Goal: Task Accomplishment & Management: Complete application form

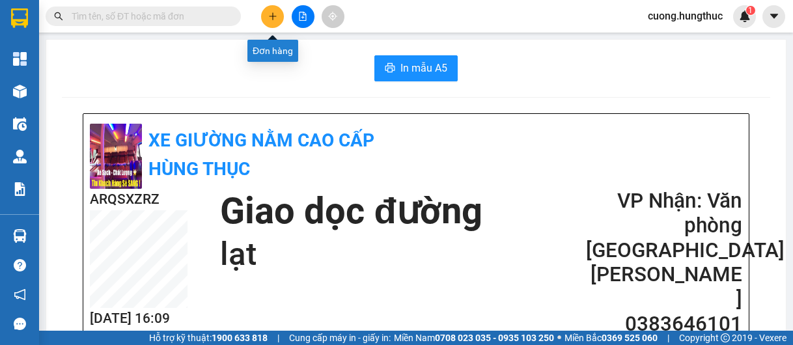
click at [275, 14] on icon "plus" at bounding box center [272, 16] width 9 height 9
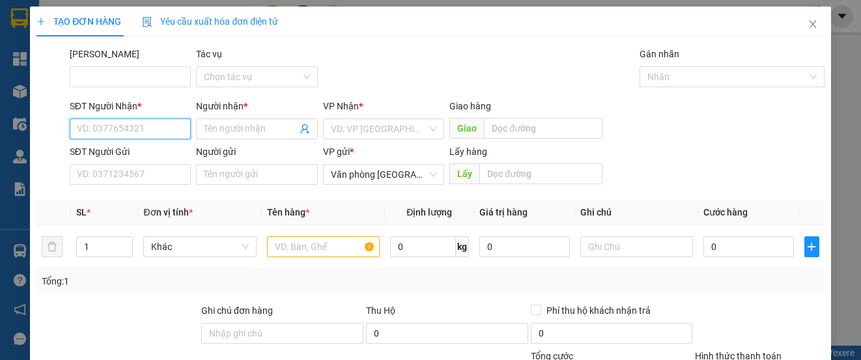
click at [143, 124] on input "SĐT Người Nhận *" at bounding box center [130, 129] width 121 height 21
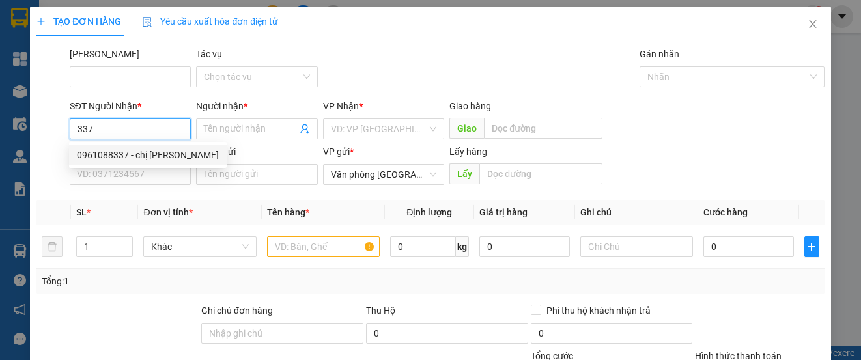
click at [128, 156] on div "0961088337 - chị [PERSON_NAME]" at bounding box center [148, 155] width 142 height 14
type input "0961088337"
type input "chị [PERSON_NAME]"
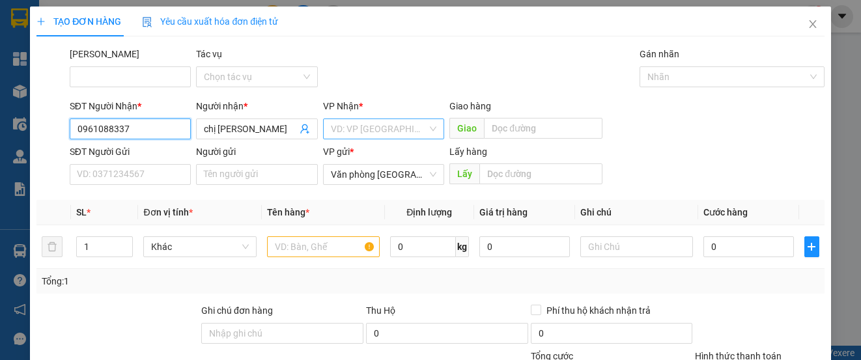
type input "0961088337"
click at [350, 135] on input "search" at bounding box center [379, 129] width 96 height 20
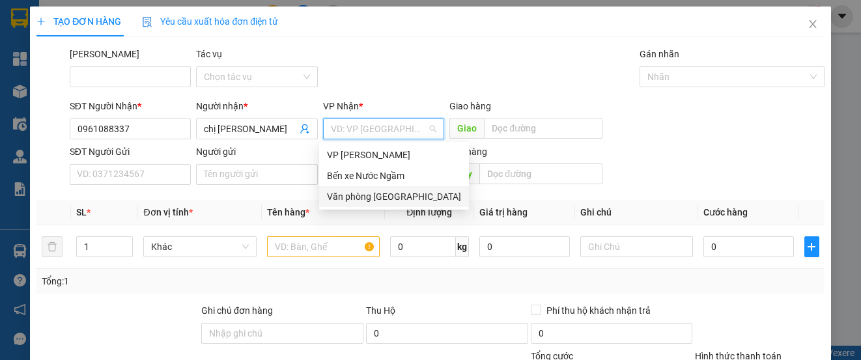
drag, startPoint x: 363, startPoint y: 197, endPoint x: 367, endPoint y: 191, distance: 6.7
click at [367, 193] on div "Văn phòng [GEOGRAPHIC_DATA]" at bounding box center [394, 197] width 134 height 14
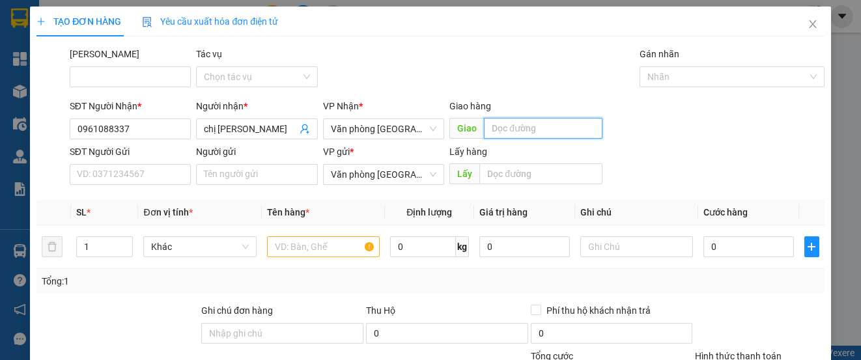
click at [516, 135] on input "text" at bounding box center [543, 128] width 119 height 21
type input "giang sơn"
click at [107, 251] on input "1" at bounding box center [104, 247] width 55 height 20
type input "1"
type input "2"
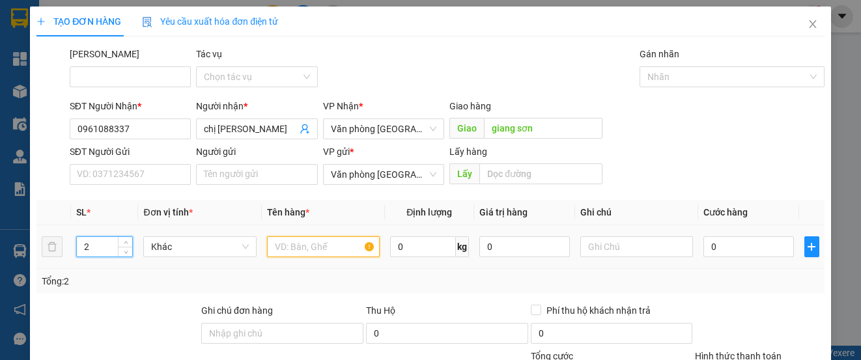
click at [297, 240] on input "text" at bounding box center [323, 246] width 113 height 21
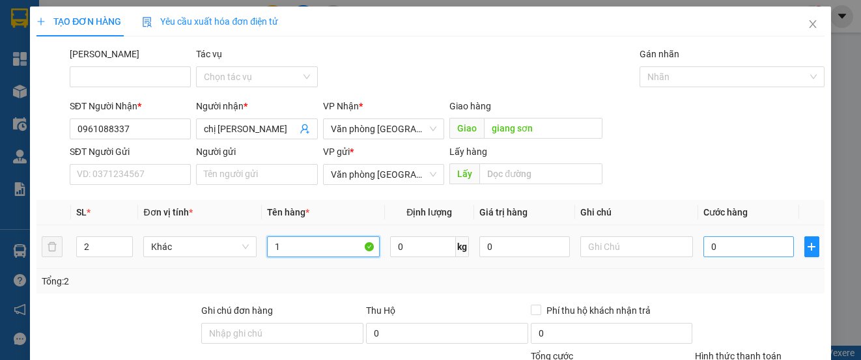
type input "1"
click at [745, 244] on input "0" at bounding box center [748, 246] width 91 height 21
type input "2"
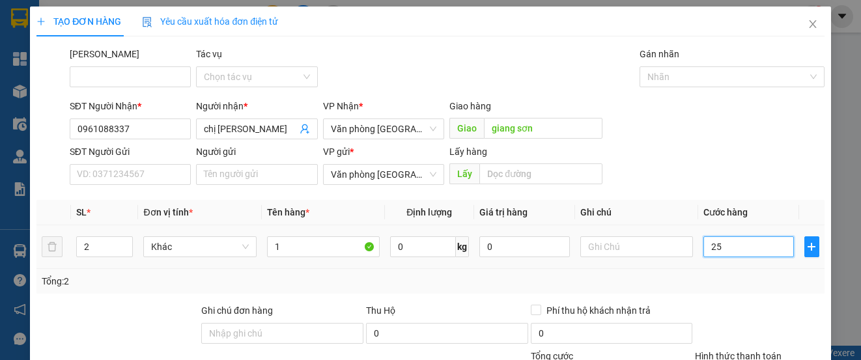
type input "258"
type input "2.580"
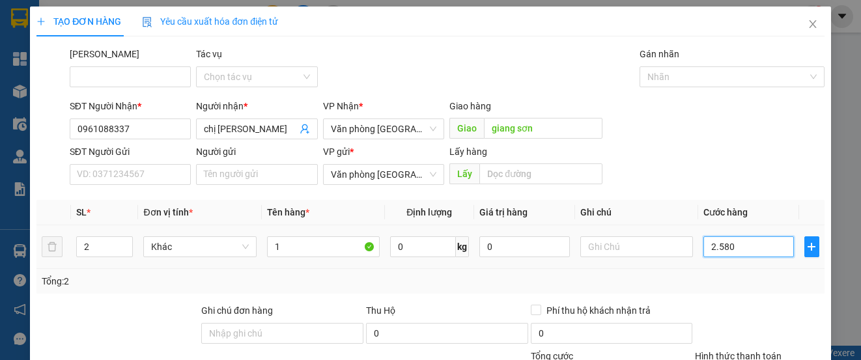
type input "2.580"
type input "25.800"
type input "258.000"
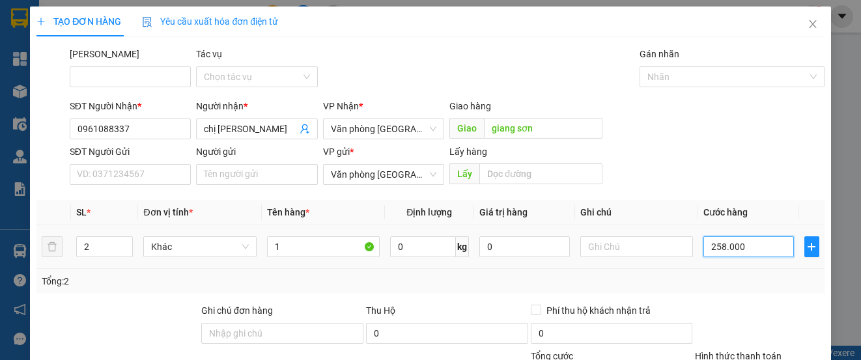
type input "258.000"
type input "2.580.000"
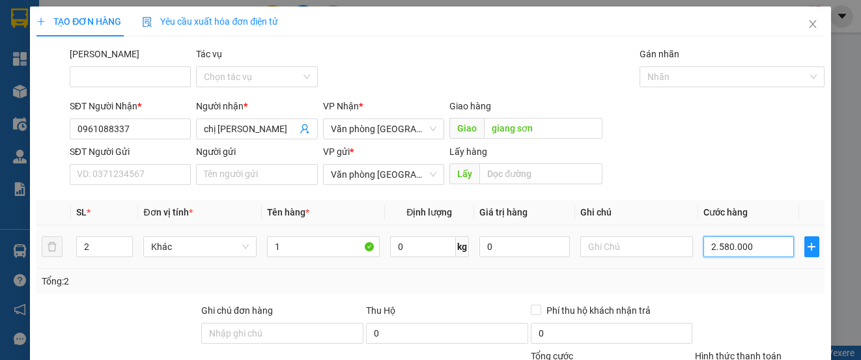
type input "258.000"
type input "25.800"
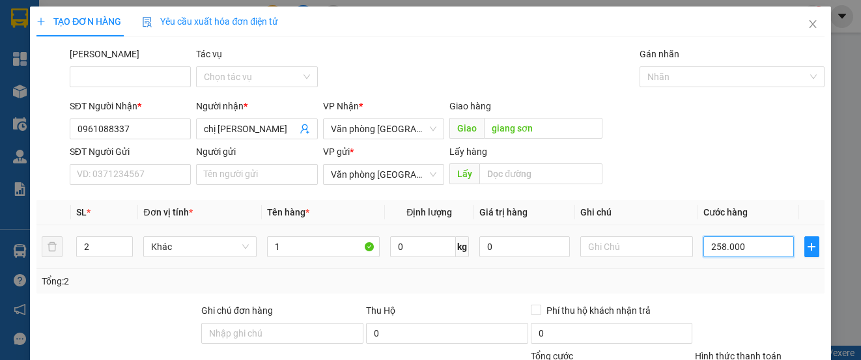
type input "25.800"
type input "2.580"
type input "258"
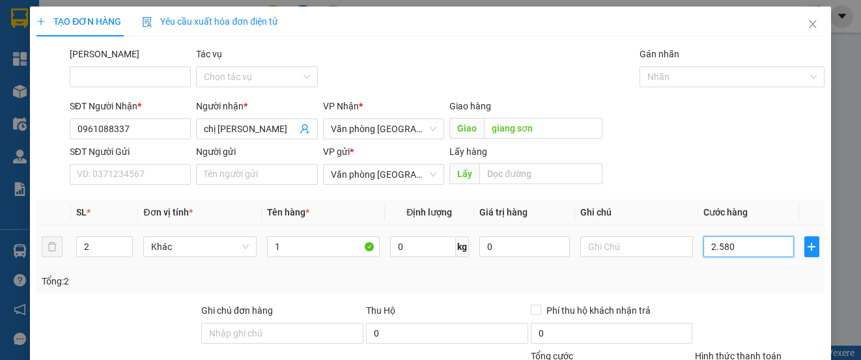
type input "258"
type input "25"
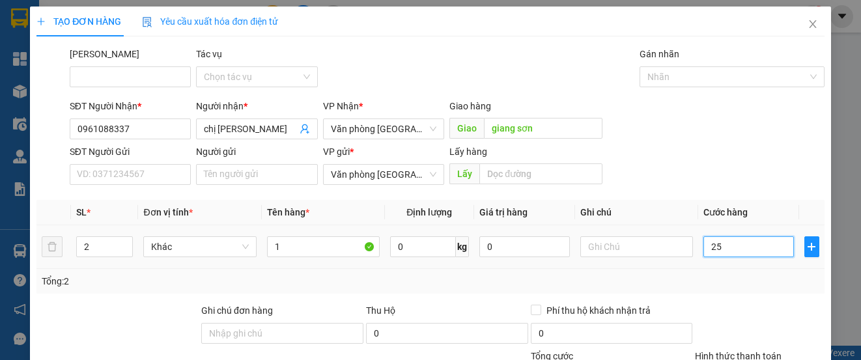
type input "250"
type input "2.500"
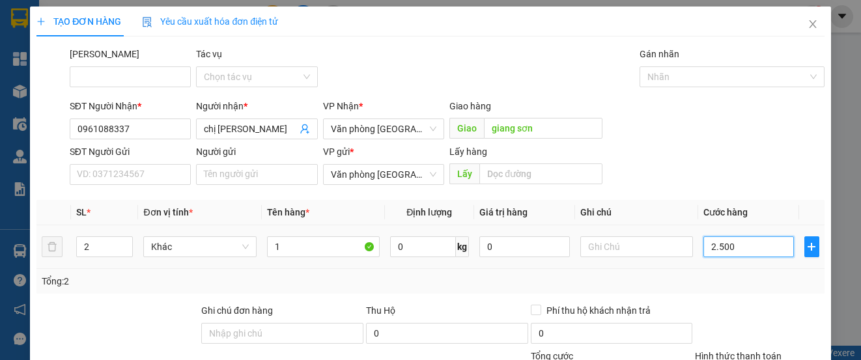
type input "2.500"
type input "25.000"
type input "250.000"
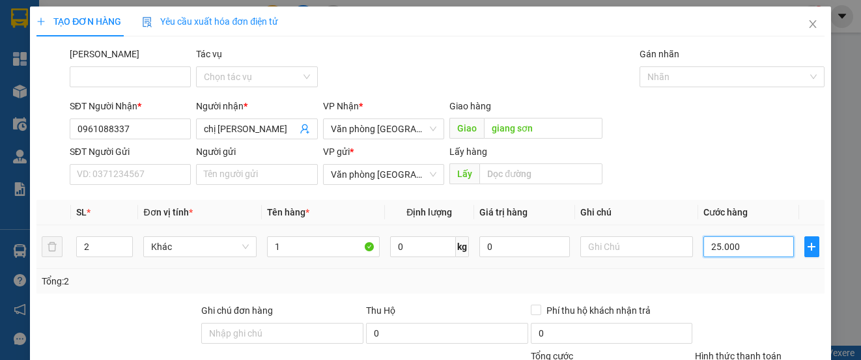
type input "250.000"
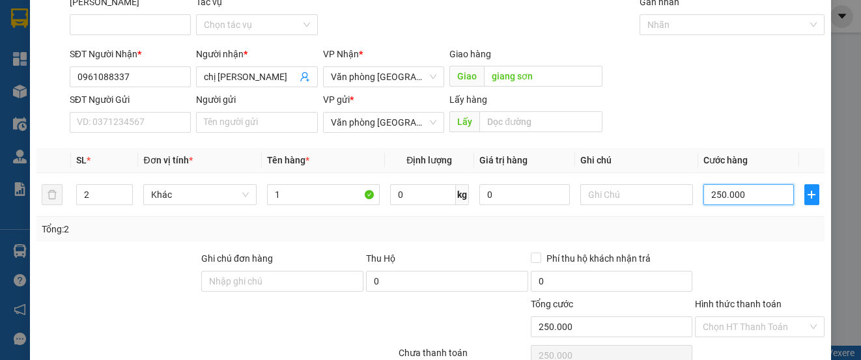
scroll to position [117, 0]
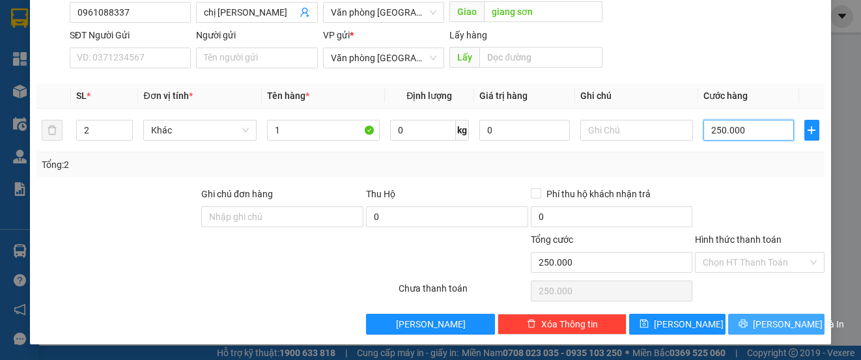
type input "250.000"
click at [757, 322] on span "[PERSON_NAME] và In" at bounding box center [798, 324] width 91 height 14
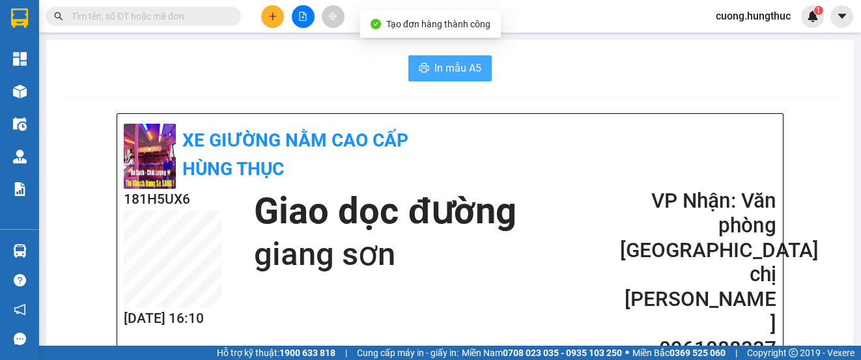
click at [467, 72] on span "In mẫu A5" at bounding box center [457, 68] width 47 height 16
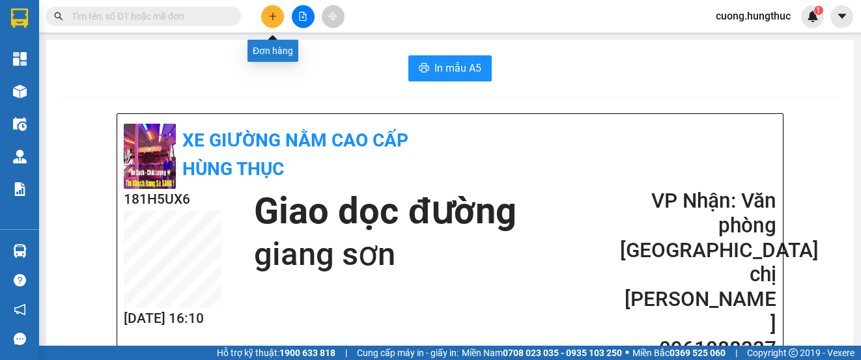
click at [276, 18] on icon "plus" at bounding box center [272, 16] width 9 height 9
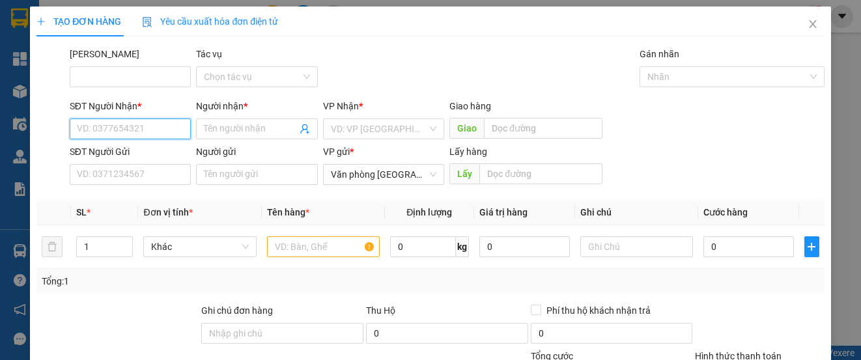
click at [145, 125] on input "SĐT Người Nhận *" at bounding box center [130, 129] width 121 height 21
click at [107, 121] on input "SĐT Người Nhận *" at bounding box center [130, 129] width 121 height 21
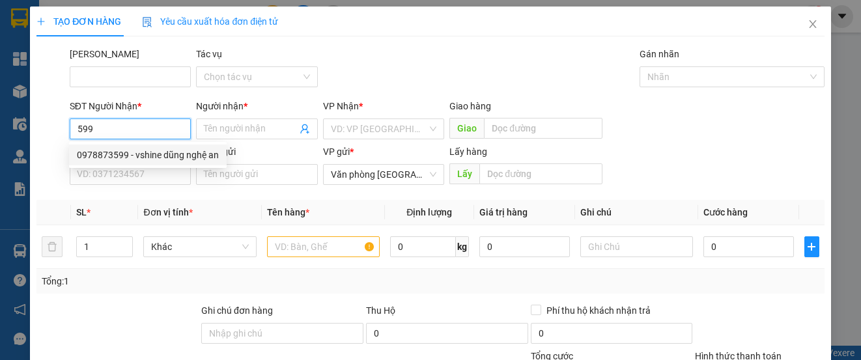
drag, startPoint x: 109, startPoint y: 161, endPoint x: 115, endPoint y: 153, distance: 9.4
click at [114, 153] on div "0978873599 - vshine dũng nghệ an" at bounding box center [148, 155] width 142 height 14
type input "0978873599"
type input "vshine dũng nghệ an"
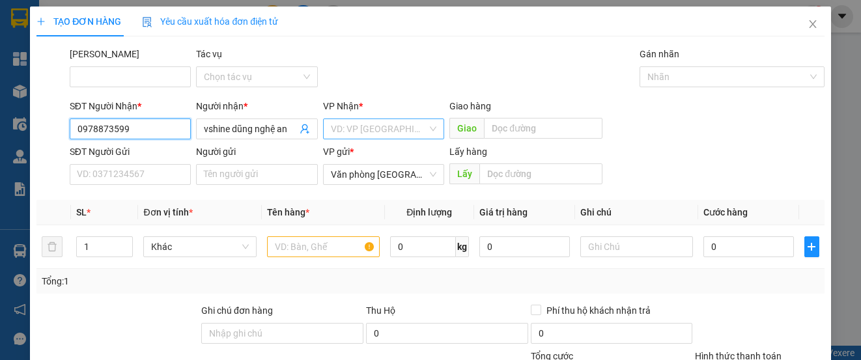
type input "0978873599"
click at [402, 134] on input "search" at bounding box center [379, 129] width 96 height 20
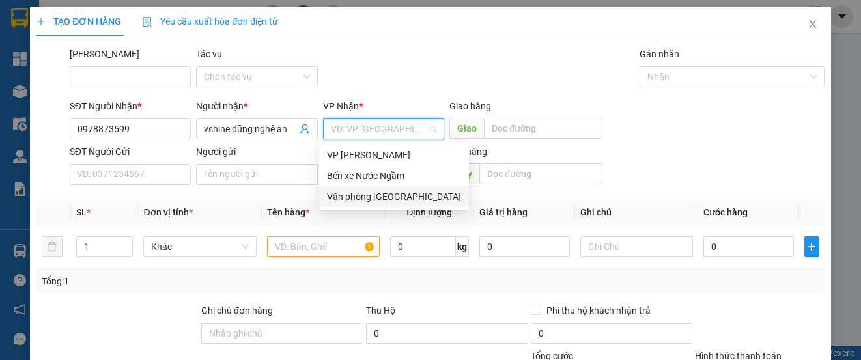
click at [382, 197] on div "Văn phòng [GEOGRAPHIC_DATA]" at bounding box center [394, 197] width 134 height 14
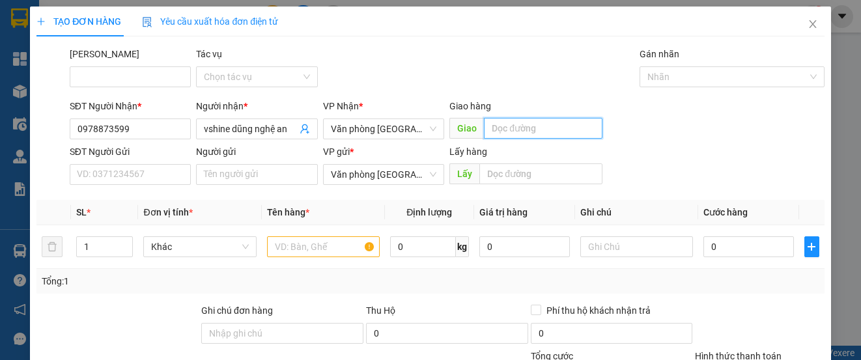
click at [485, 131] on input "text" at bounding box center [543, 128] width 119 height 21
type input "lạt"
click at [106, 242] on input "1" at bounding box center [104, 247] width 55 height 20
type input "7"
click at [310, 246] on input "text" at bounding box center [323, 246] width 113 height 21
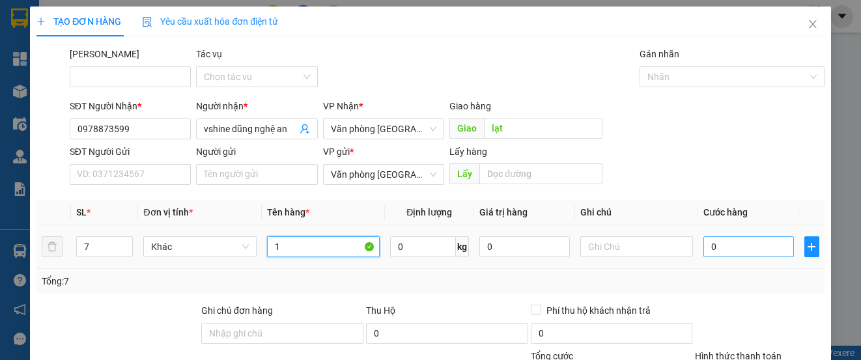
type input "1"
click at [744, 249] on input "0" at bounding box center [748, 246] width 91 height 21
type input "3"
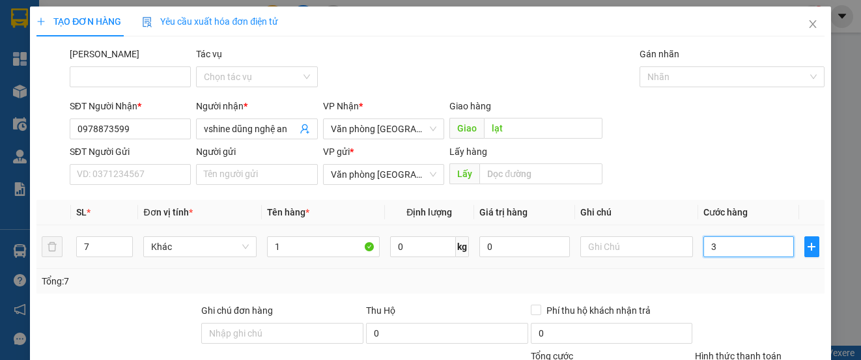
type input "35"
type input "350"
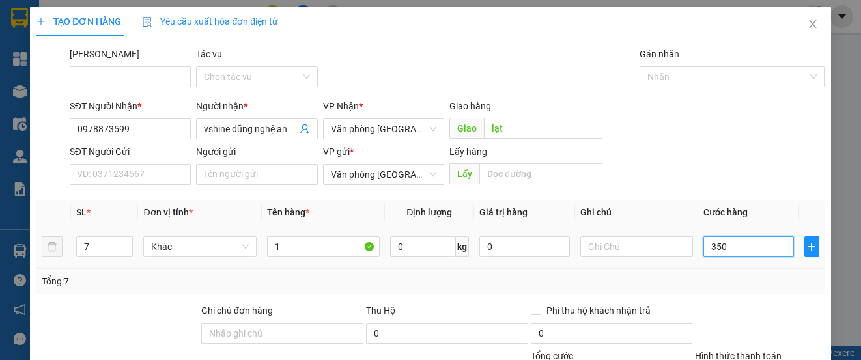
type input "350"
type input "3.500"
type input "35.000"
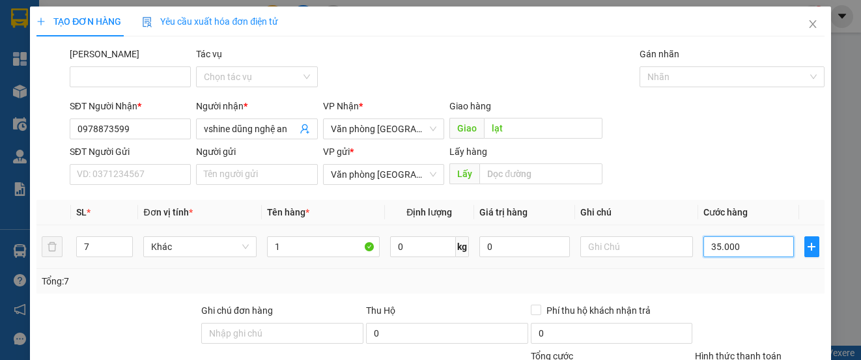
type input "35.000"
type input "350.000"
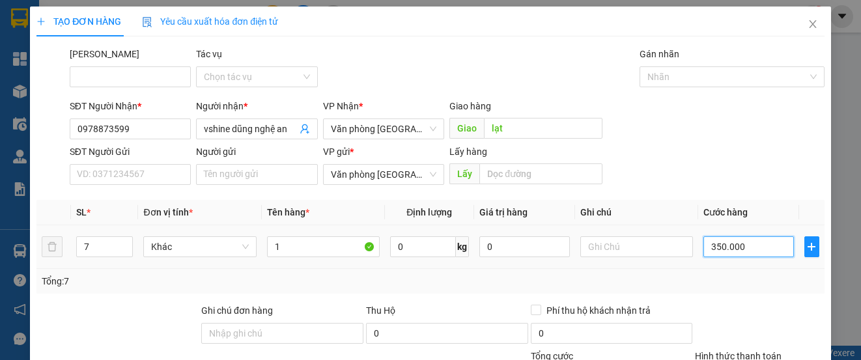
scroll to position [117, 0]
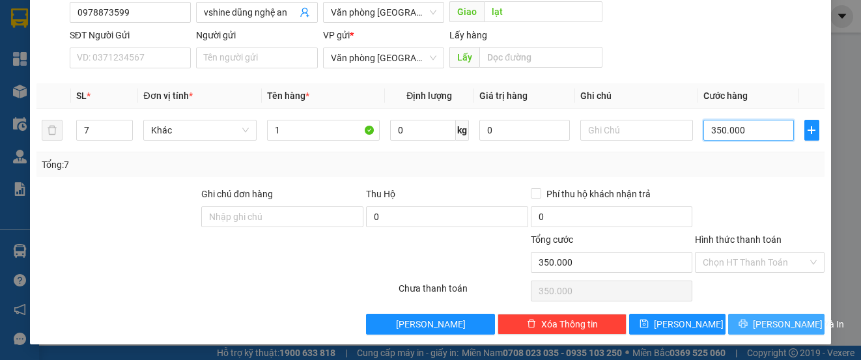
type input "350.000"
drag, startPoint x: 723, startPoint y: 327, endPoint x: 724, endPoint y: 309, distance: 18.3
click at [724, 309] on div "Transit Pickup Surcharge Ids Transit Deliver Surcharge Ids Transit Deliver Surc…" at bounding box center [429, 132] width 787 height 404
click at [736, 328] on button "[PERSON_NAME] và In" at bounding box center [776, 324] width 96 height 21
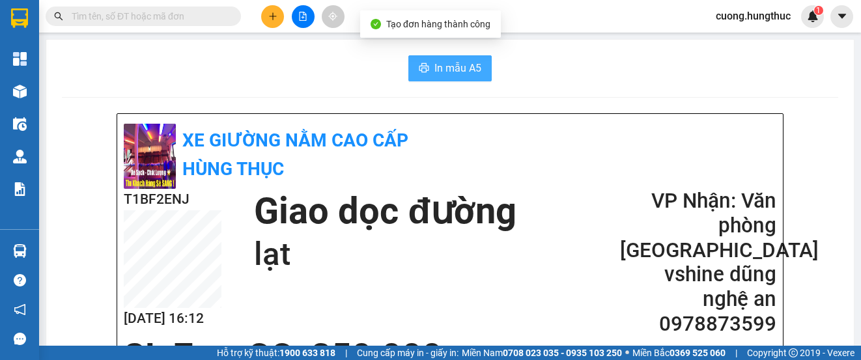
click at [428, 65] on button "In mẫu A5" at bounding box center [449, 68] width 83 height 26
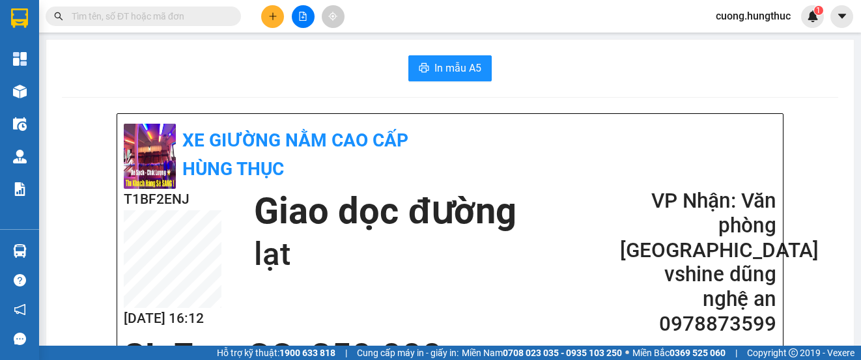
click at [260, 18] on div at bounding box center [303, 16] width 98 height 23
click at [266, 20] on button at bounding box center [272, 16] width 23 height 23
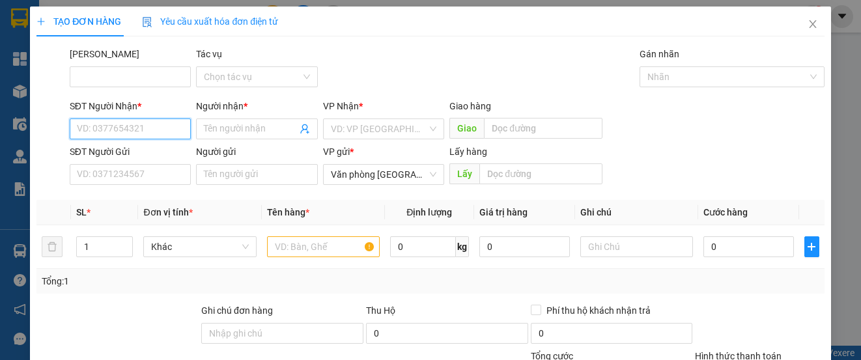
click at [120, 134] on input "SĐT Người Nhận *" at bounding box center [130, 129] width 121 height 21
click at [143, 161] on div "0978905739 - anh châu" at bounding box center [129, 155] width 104 height 14
type input "0978905739"
type input "anh châu"
type input "0978905739"
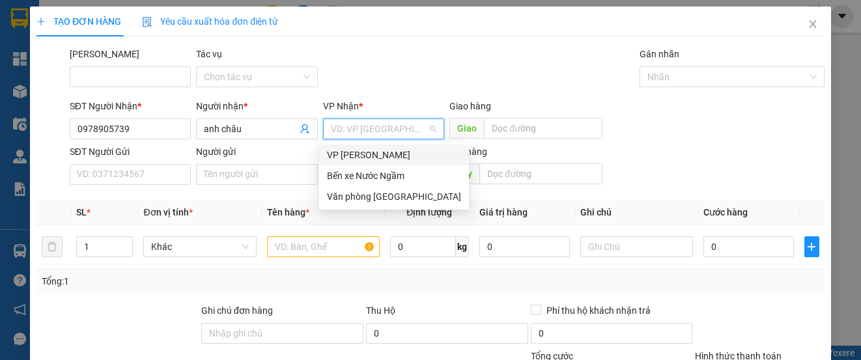
click at [341, 123] on input "search" at bounding box center [379, 129] width 96 height 20
click at [346, 196] on div "Văn phòng [GEOGRAPHIC_DATA]" at bounding box center [394, 197] width 134 height 14
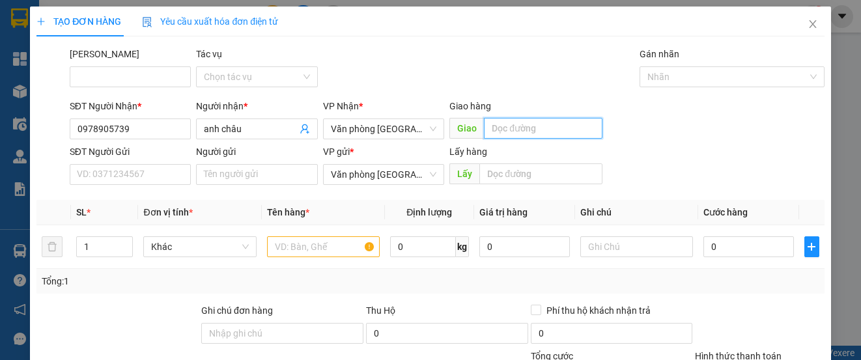
click at [557, 124] on input "text" at bounding box center [543, 128] width 119 height 21
type input "giang sơn"
drag, startPoint x: 556, startPoint y: 125, endPoint x: 99, endPoint y: 246, distance: 472.3
click at [100, 247] on input "1" at bounding box center [104, 247] width 55 height 20
type input "2"
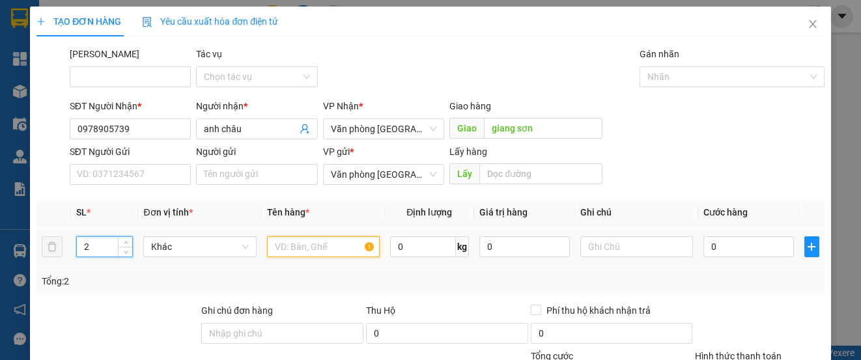
click at [299, 249] on input "text" at bounding box center [323, 246] width 113 height 21
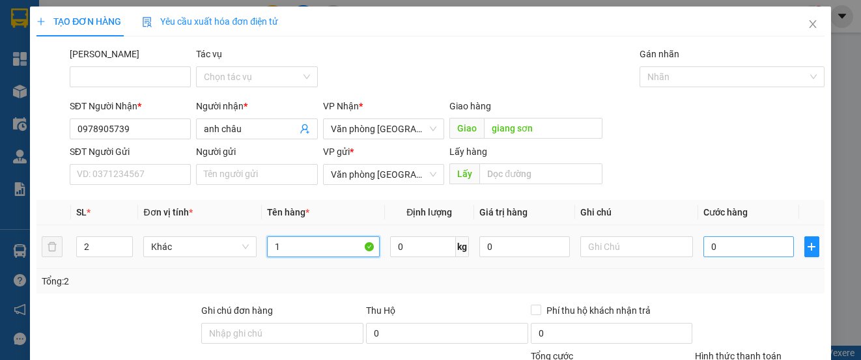
type input "1"
click at [744, 255] on input "0" at bounding box center [748, 246] width 91 height 21
type input "1"
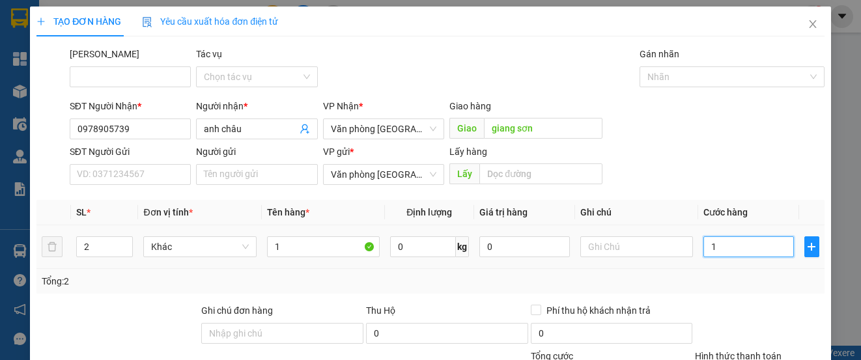
type input "13"
type input "130"
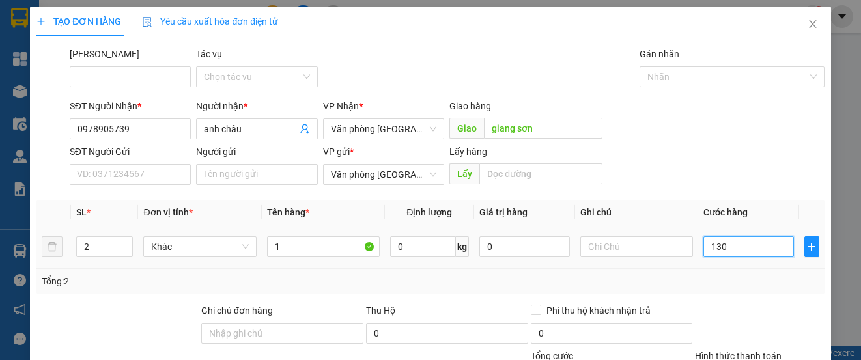
type input "130"
type input "1.300"
type input "13.000"
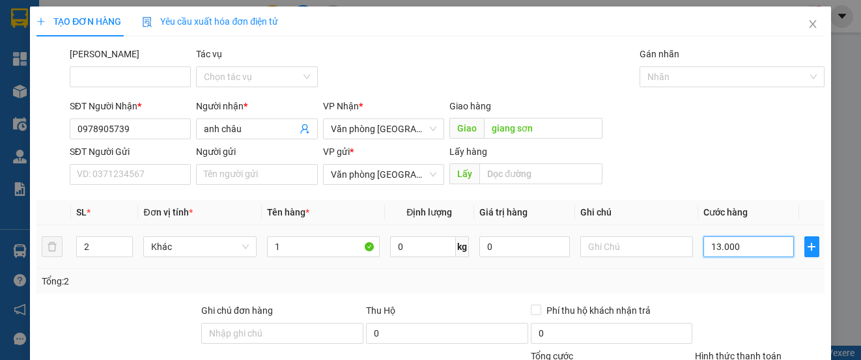
type input "13.000"
type input "130.000"
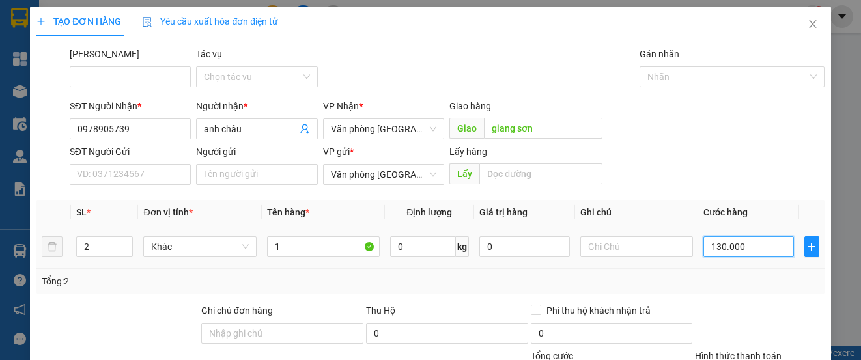
type input "1.300.000"
type input "130.000"
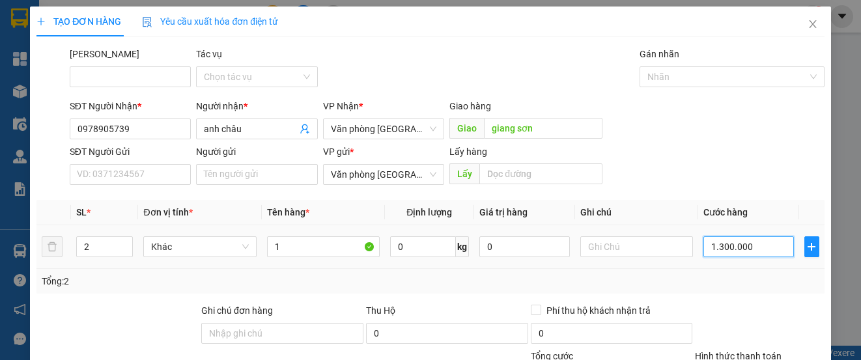
type input "130.000"
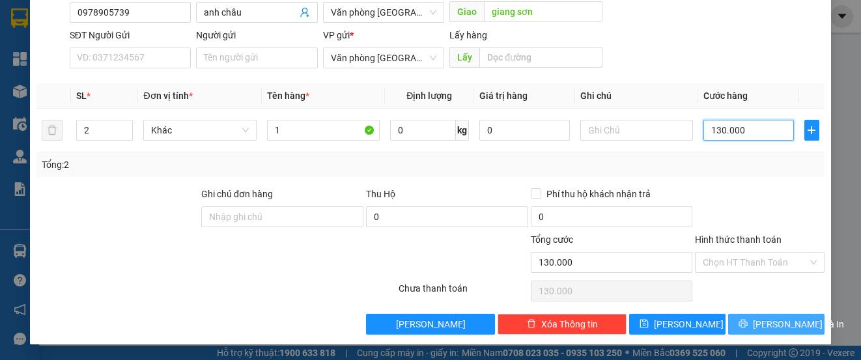
type input "130.000"
click at [739, 325] on button "[PERSON_NAME] và In" at bounding box center [776, 324] width 96 height 21
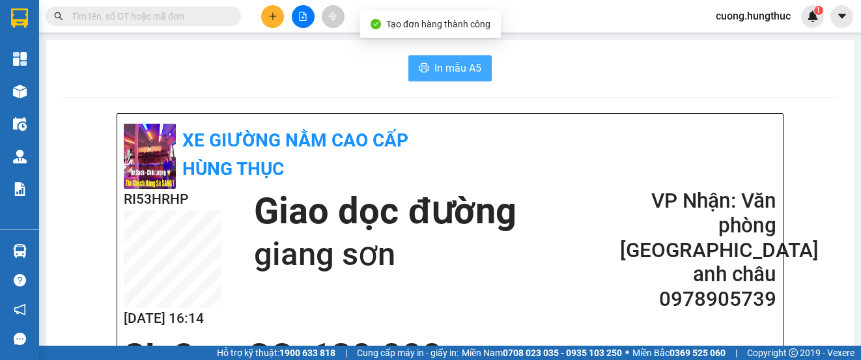
click at [438, 66] on span "In mẫu A5" at bounding box center [457, 68] width 47 height 16
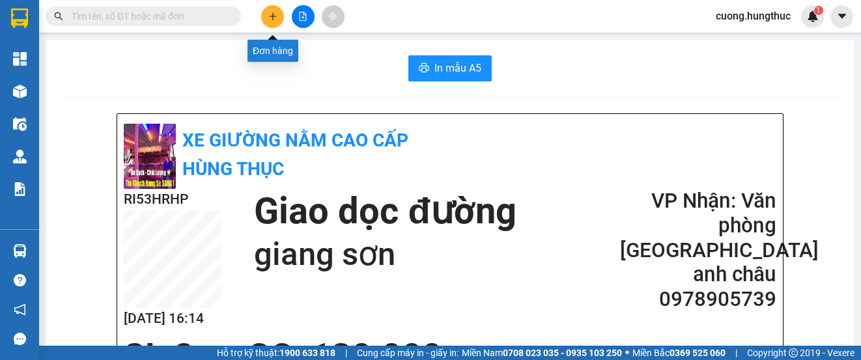
click at [268, 9] on button at bounding box center [272, 16] width 23 height 23
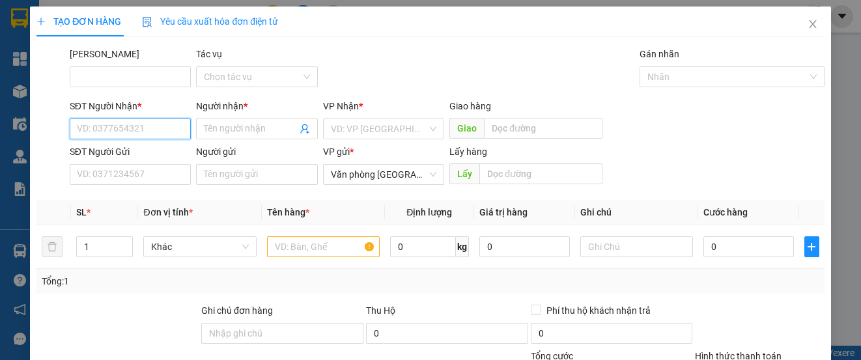
click at [126, 127] on input "SĐT Người Nhận *" at bounding box center [130, 129] width 121 height 21
click at [153, 154] on div "0977704647 - [PERSON_NAME]" at bounding box center [141, 155] width 128 height 14
type input "0977704647"
type input "Hoà xuân"
type input "0977704647"
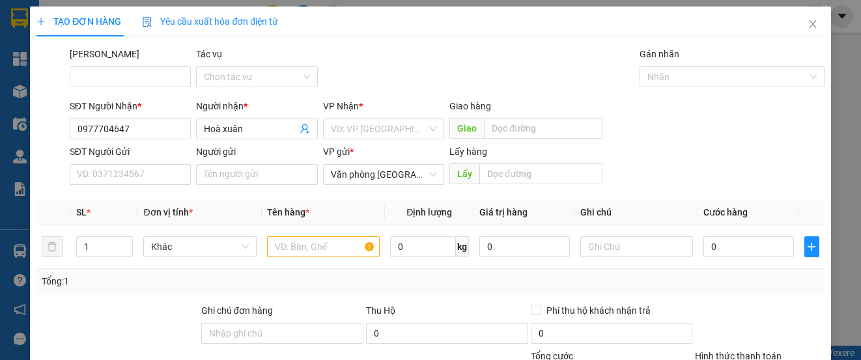
drag, startPoint x: 349, startPoint y: 121, endPoint x: 350, endPoint y: 112, distance: 9.1
click at [350, 112] on div "VP Nhận * VD: VP [GEOGRAPHIC_DATA]" at bounding box center [383, 122] width 121 height 46
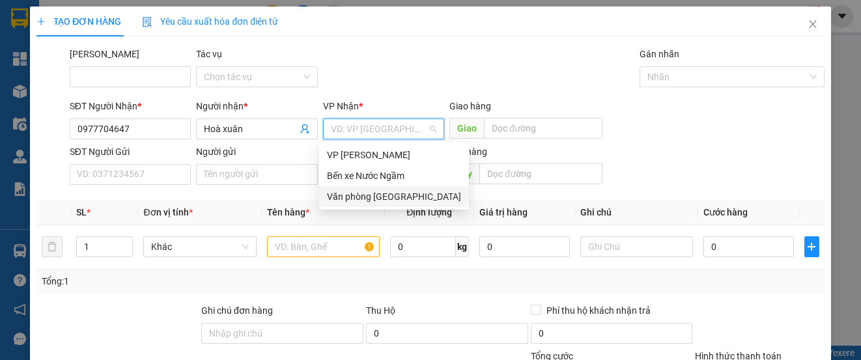
click at [365, 195] on div "Văn phòng [GEOGRAPHIC_DATA]" at bounding box center [394, 197] width 134 height 14
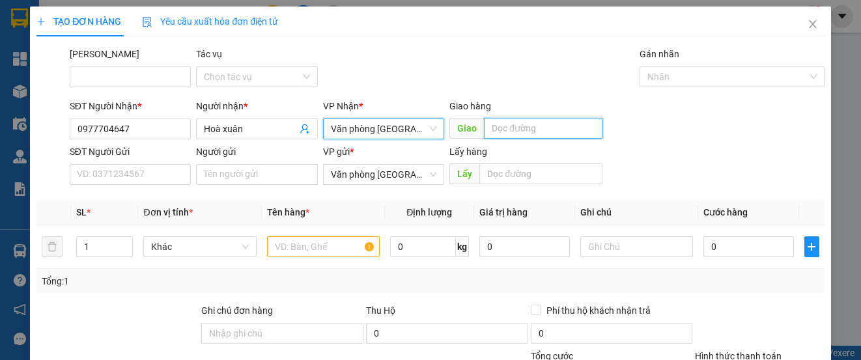
click at [500, 128] on input "text" at bounding box center [543, 128] width 119 height 21
type input "giang sơn"
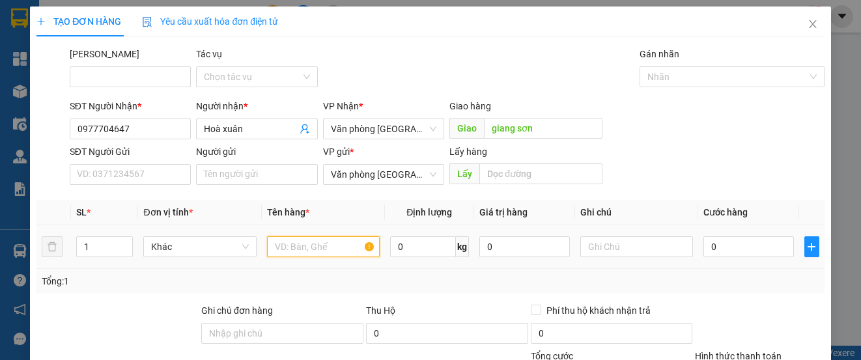
click at [330, 250] on input "text" at bounding box center [323, 246] width 113 height 21
type input "1"
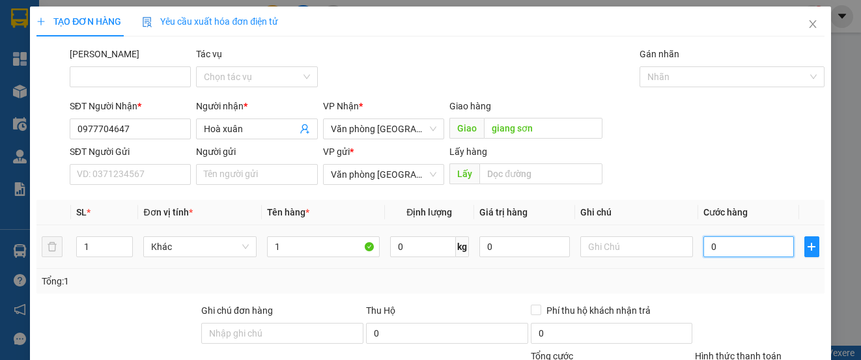
click at [751, 241] on input "0" at bounding box center [748, 246] width 91 height 21
type input "4"
type input "40"
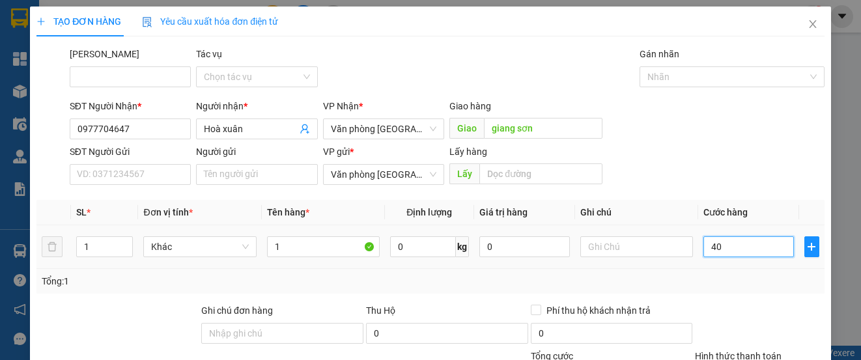
type input "40"
type input "400"
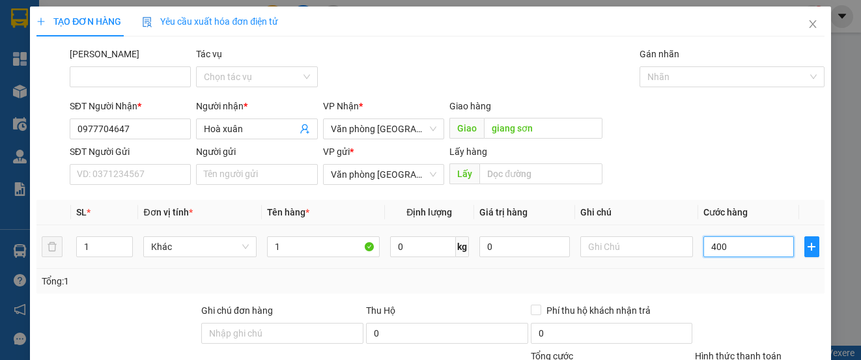
type input "4.000"
type input "40.000"
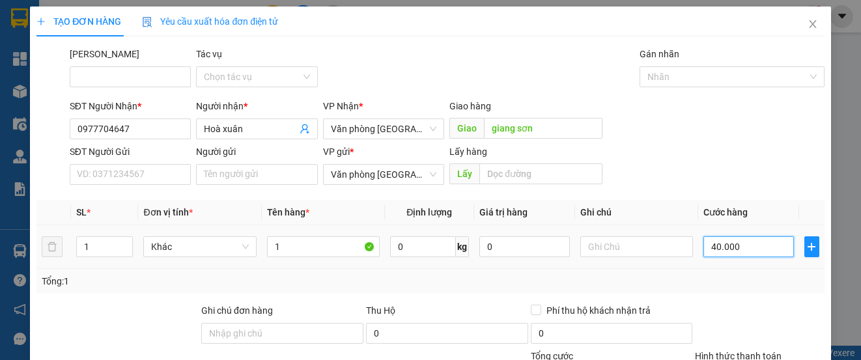
type input "40.000"
type input "400.000"
type input "40.000"
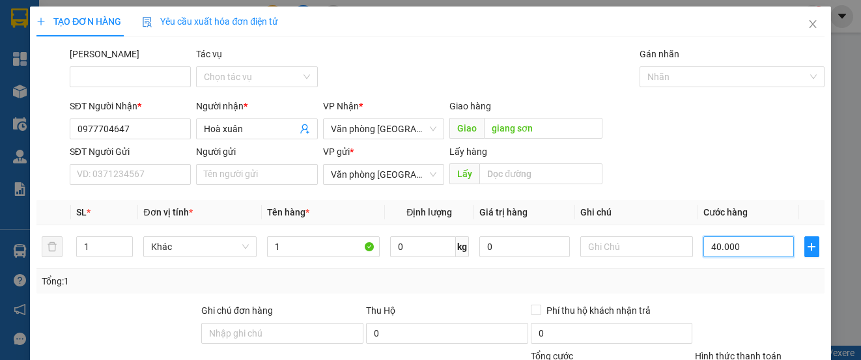
type input "40.000"
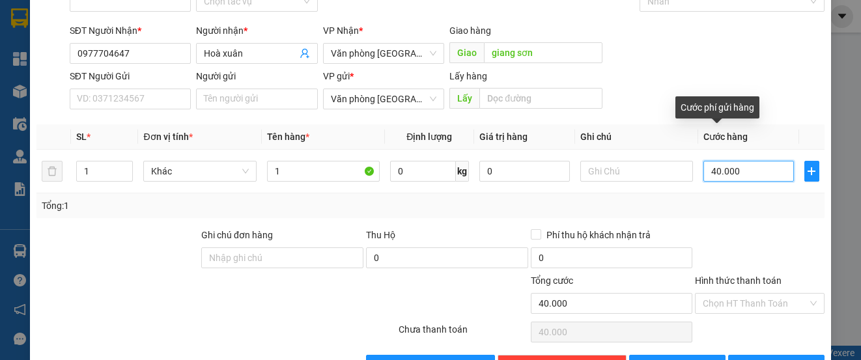
scroll to position [117, 0]
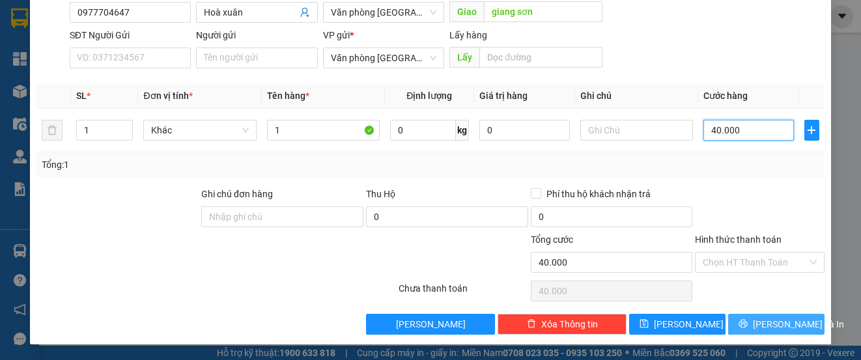
type input "40.000"
click at [742, 324] on icon "printer" at bounding box center [743, 324] width 8 height 8
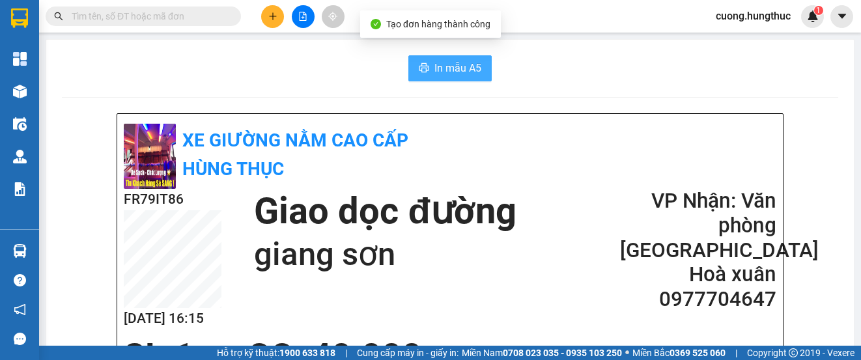
click at [465, 63] on span "In mẫu A5" at bounding box center [457, 68] width 47 height 16
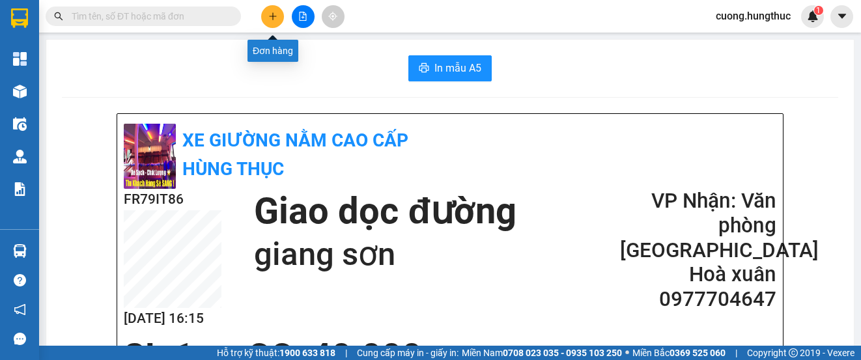
click at [266, 14] on button at bounding box center [272, 16] width 23 height 23
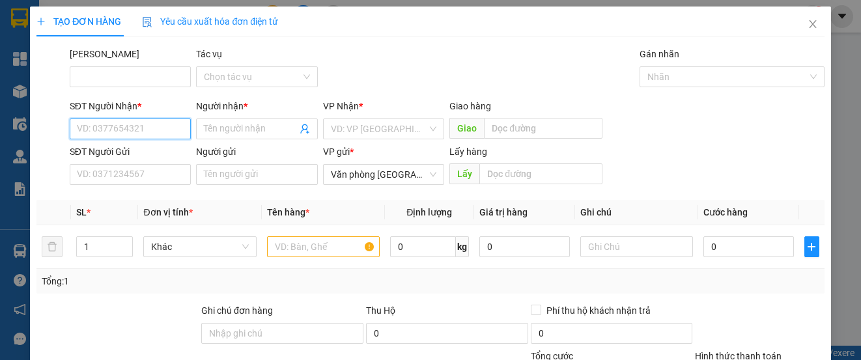
click at [89, 128] on input "SĐT Người Nhận *" at bounding box center [130, 129] width 121 height 21
type input "7"
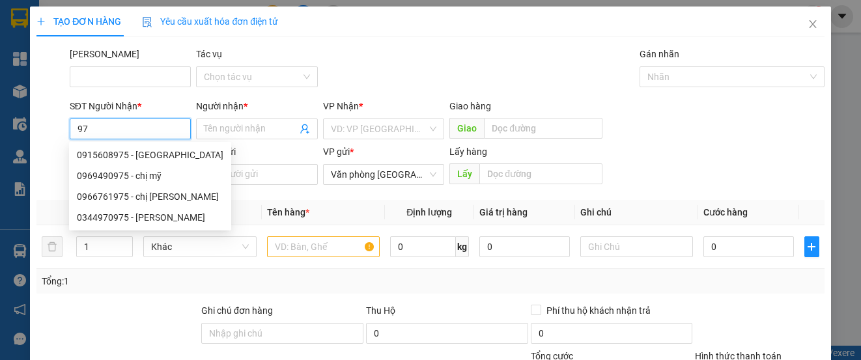
type input "9"
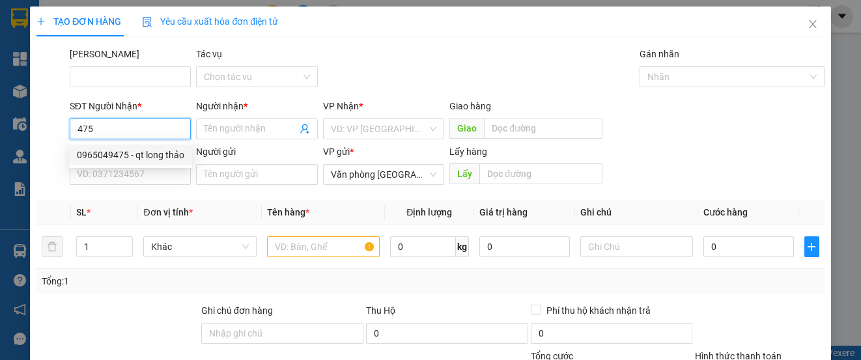
click at [131, 154] on div "0965049475 - qt long thảo" at bounding box center [130, 155] width 107 height 14
type input "0965049475"
type input "qt long thảo"
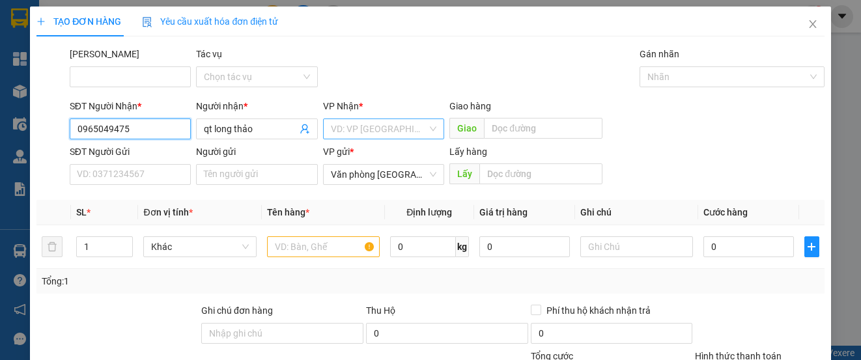
type input "0965049475"
click at [396, 123] on input "search" at bounding box center [379, 129] width 96 height 20
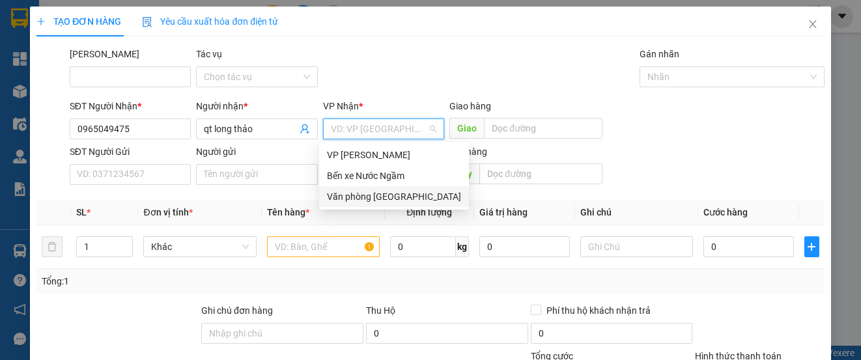
click at [388, 193] on div "Văn phòng [GEOGRAPHIC_DATA]" at bounding box center [394, 197] width 134 height 14
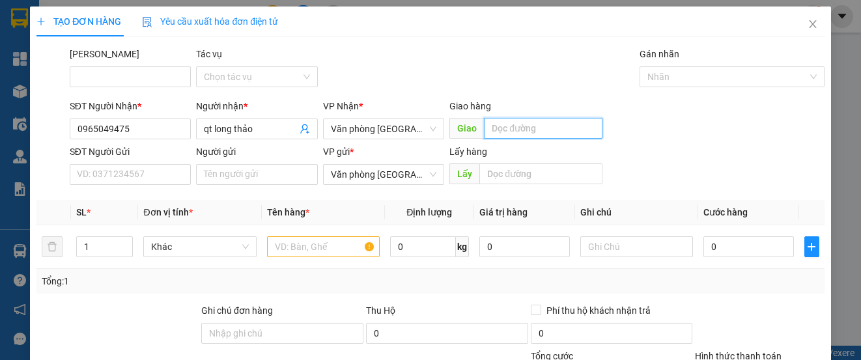
click at [549, 120] on input "text" at bounding box center [543, 128] width 119 height 21
type input "nghĩa lộc"
click at [296, 242] on input "text" at bounding box center [323, 246] width 113 height 21
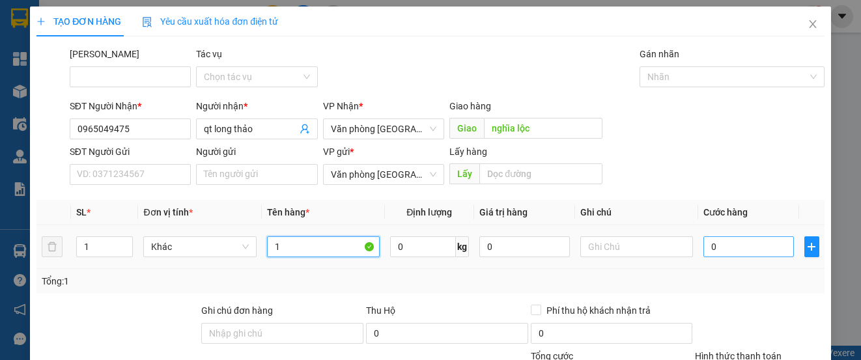
type input "1"
click at [722, 255] on input "0" at bounding box center [748, 246] width 91 height 21
type input "23"
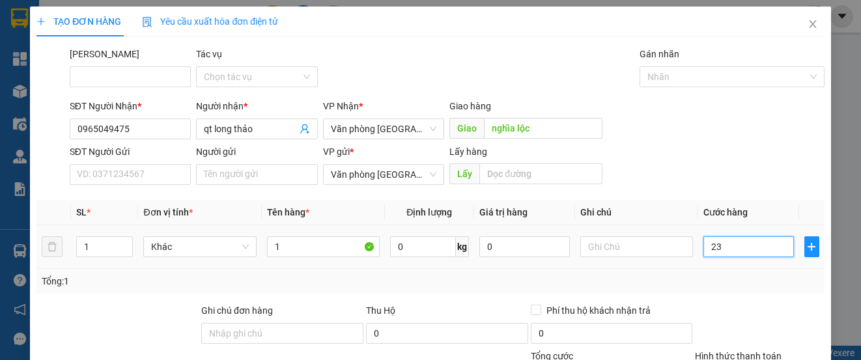
type input "2"
type input "0"
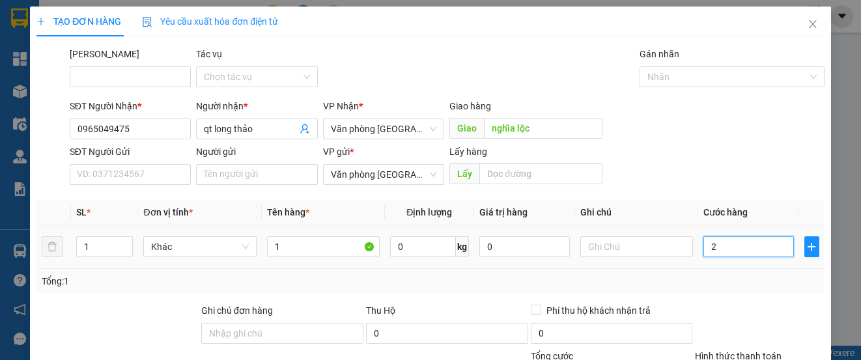
type input "0"
click at [703, 247] on input "0" at bounding box center [748, 246] width 91 height 21
type input "60"
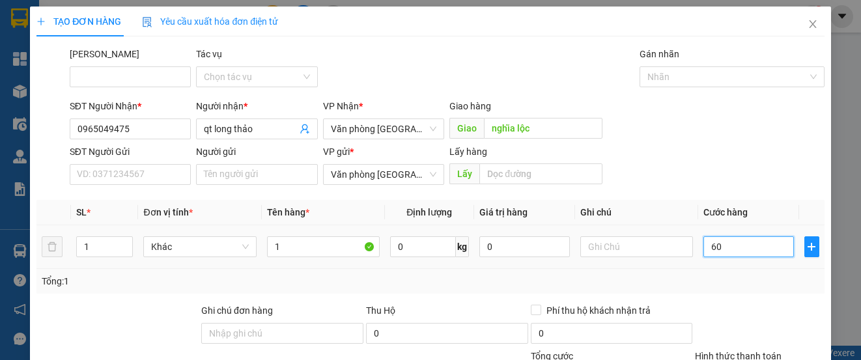
type input "600"
type input "6.000"
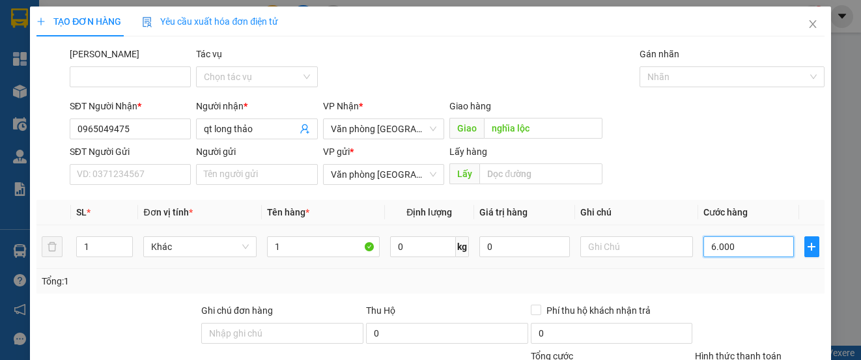
type input "6.000"
type input "60.000"
type input "600.000"
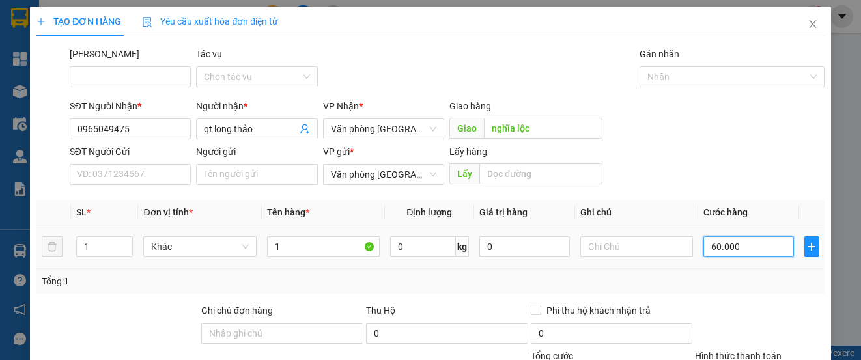
type input "600.000"
type input "60.000"
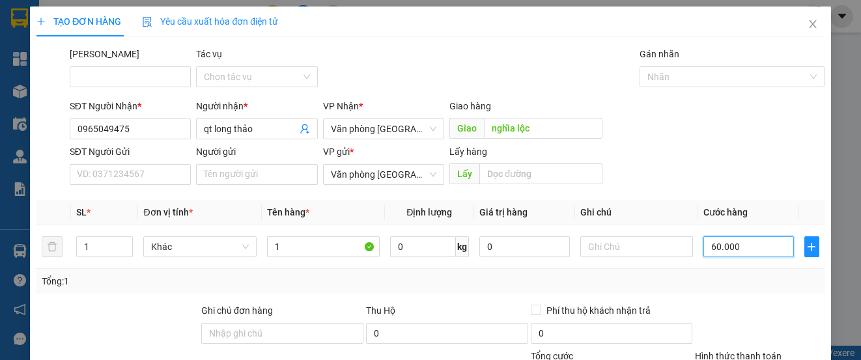
scroll to position [117, 0]
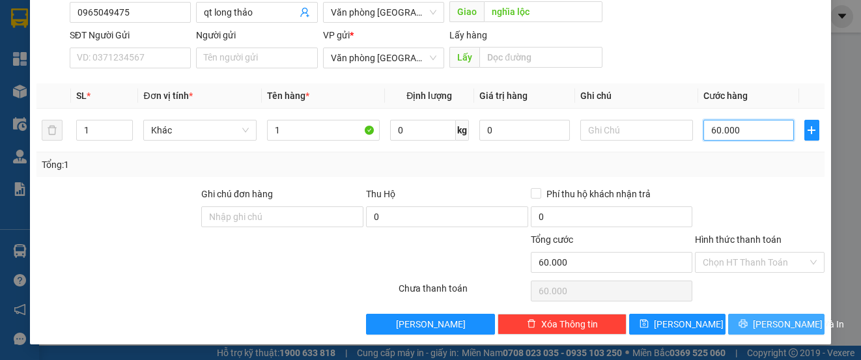
type input "60.000"
click at [739, 326] on button "[PERSON_NAME] và In" at bounding box center [776, 324] width 96 height 21
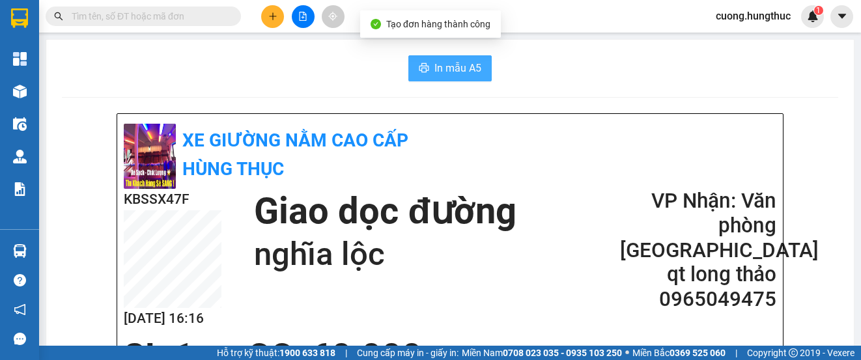
click at [473, 72] on span "In mẫu A5" at bounding box center [457, 68] width 47 height 16
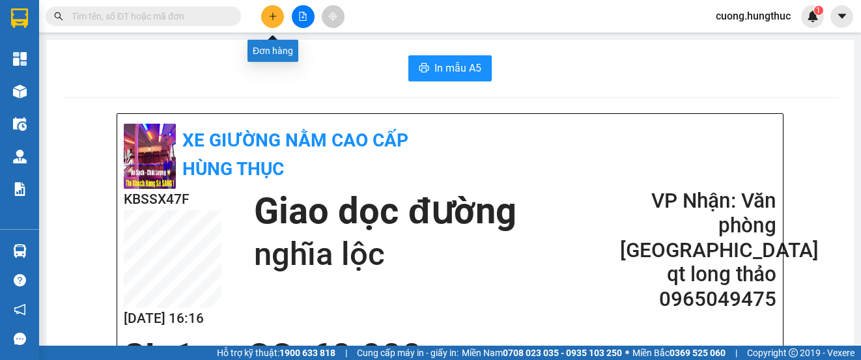
click at [271, 12] on icon "plus" at bounding box center [272, 16] width 9 height 9
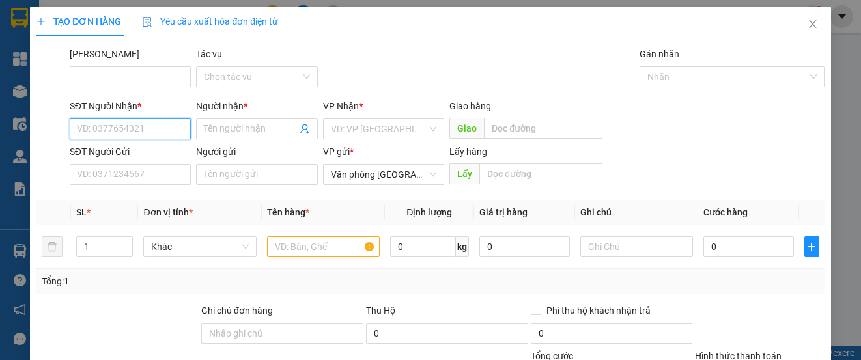
click at [144, 130] on input "SĐT Người Nhận *" at bounding box center [130, 129] width 121 height 21
click at [122, 137] on input "4875" at bounding box center [130, 129] width 121 height 21
type input "4"
click at [125, 160] on div "0359150803 - anh lượng" at bounding box center [129, 155] width 104 height 14
type input "0359150803"
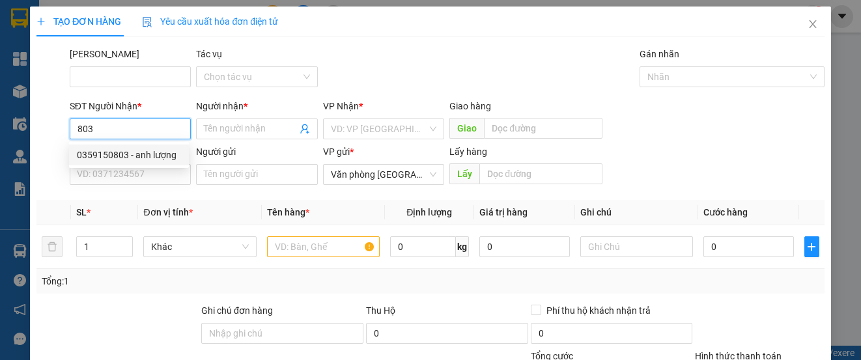
type input "anh lượng"
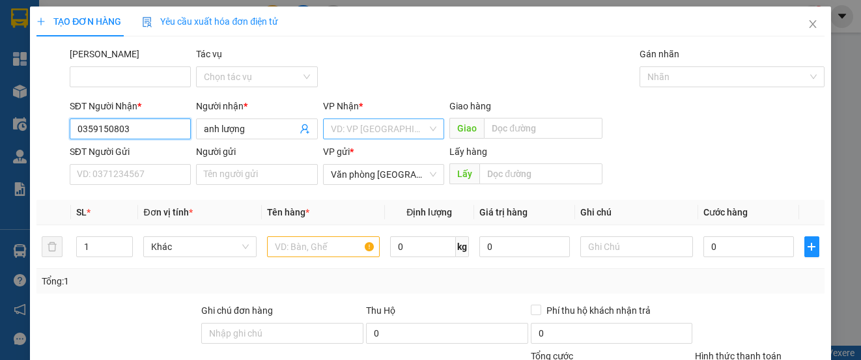
type input "0359150803"
click at [414, 130] on input "search" at bounding box center [379, 129] width 96 height 20
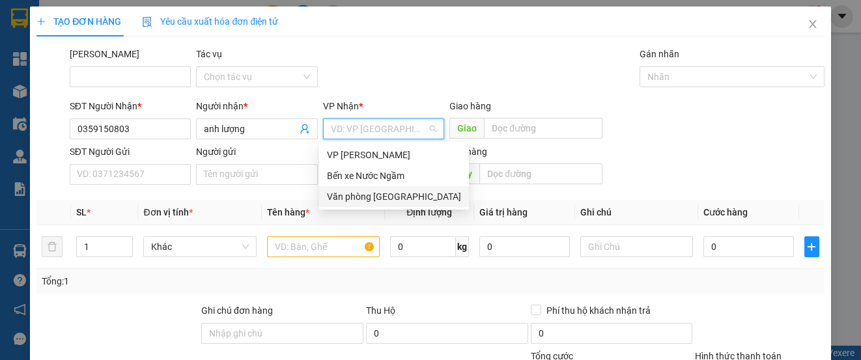
click at [386, 201] on div "Văn phòng [GEOGRAPHIC_DATA]" at bounding box center [394, 197] width 134 height 14
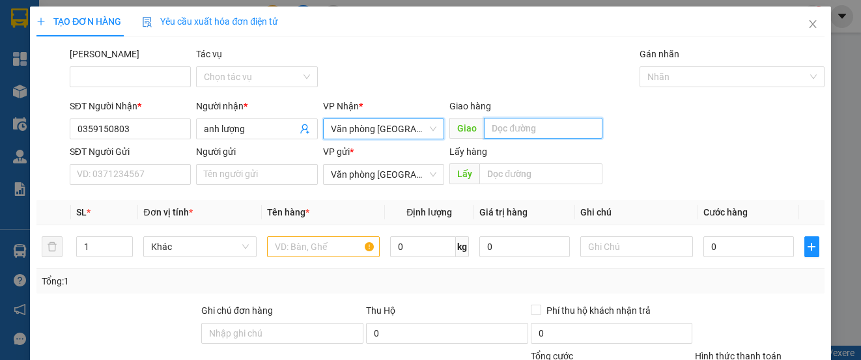
click at [511, 124] on input "text" at bounding box center [543, 128] width 119 height 21
type input "lạt"
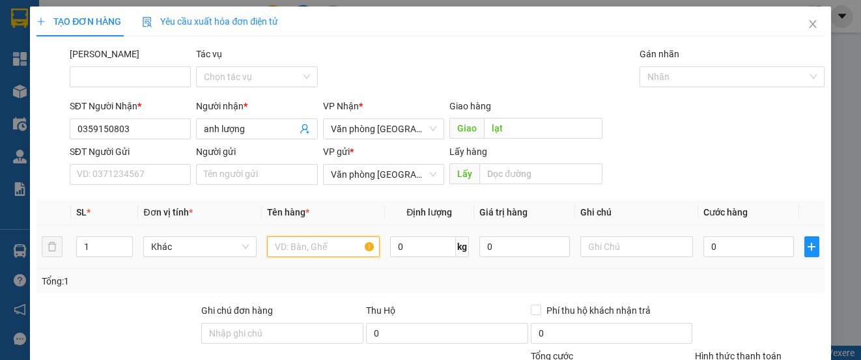
click at [302, 242] on input "text" at bounding box center [323, 246] width 113 height 21
type input "1"
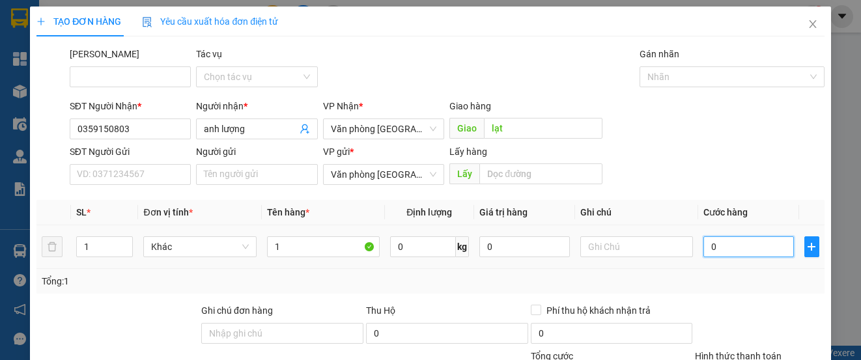
click at [711, 247] on input "0" at bounding box center [748, 246] width 91 height 21
type input "7"
type input "70"
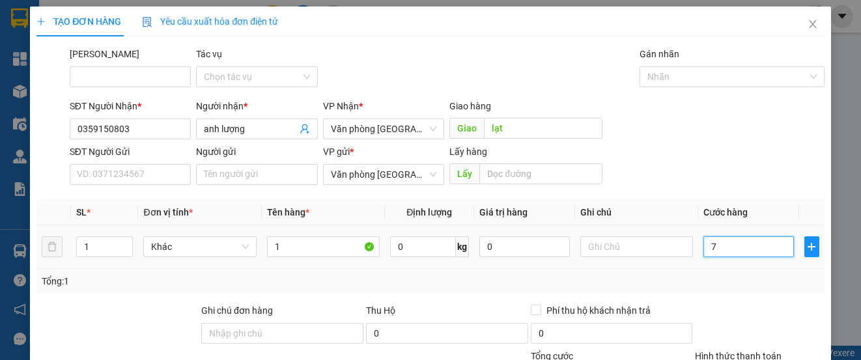
type input "70"
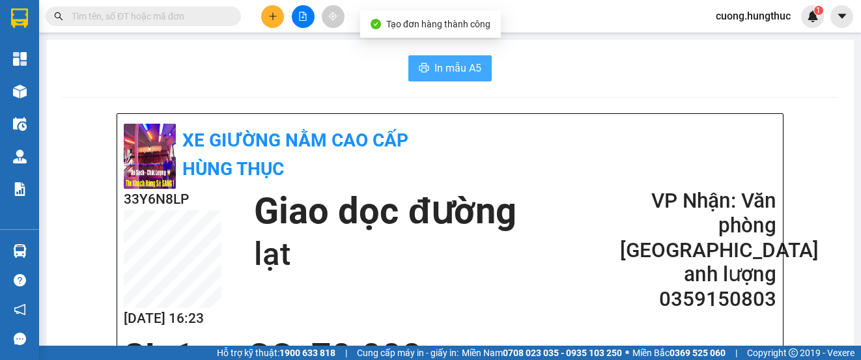
click at [446, 66] on span "In mẫu A5" at bounding box center [457, 68] width 47 height 16
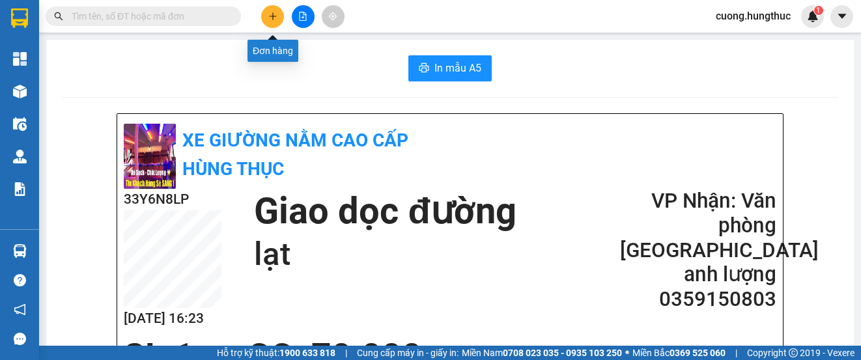
click at [277, 15] on button at bounding box center [272, 16] width 23 height 23
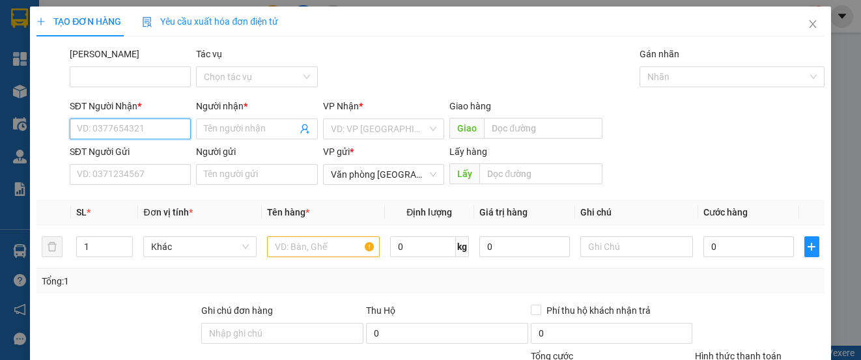
click at [144, 129] on input "SĐT Người Nhận *" at bounding box center [130, 129] width 121 height 21
type input "0705234875"
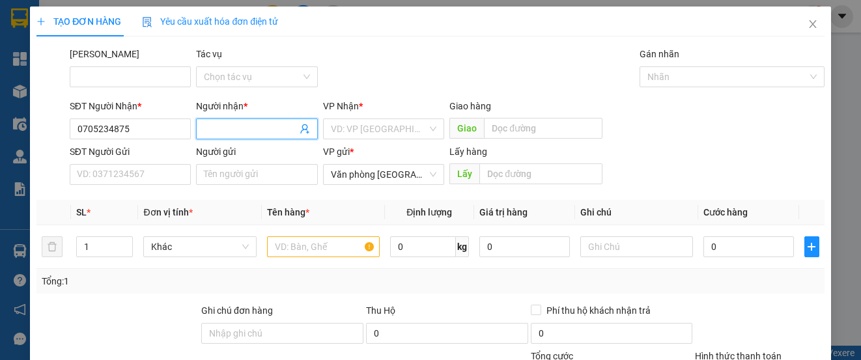
drag, startPoint x: 262, startPoint y: 128, endPoint x: 261, endPoint y: 117, distance: 11.1
click at [261, 117] on div "Người nhận * Tên người nhận" at bounding box center [256, 122] width 121 height 46
type input "cẩm tú"
click at [402, 129] on input "search" at bounding box center [379, 129] width 96 height 20
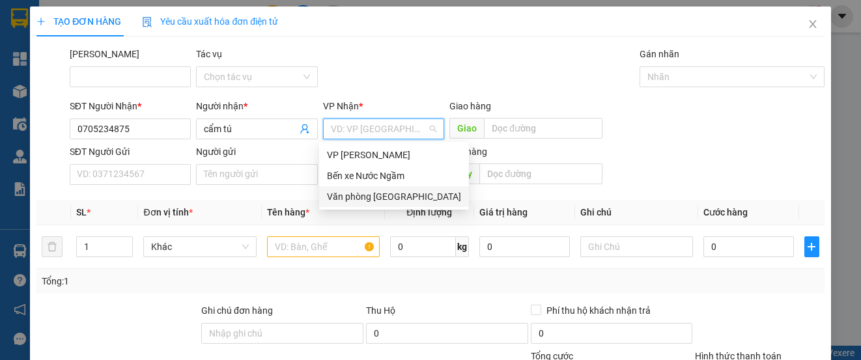
click at [398, 201] on div "Văn phòng [GEOGRAPHIC_DATA]" at bounding box center [394, 197] width 134 height 14
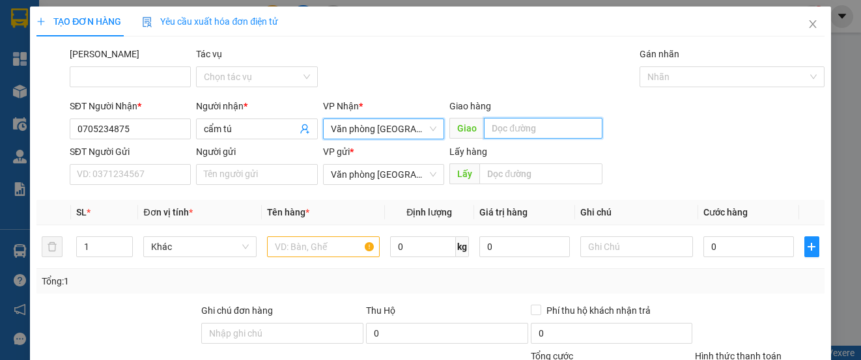
click at [546, 130] on input "text" at bounding box center [543, 128] width 119 height 21
type input "lạt"
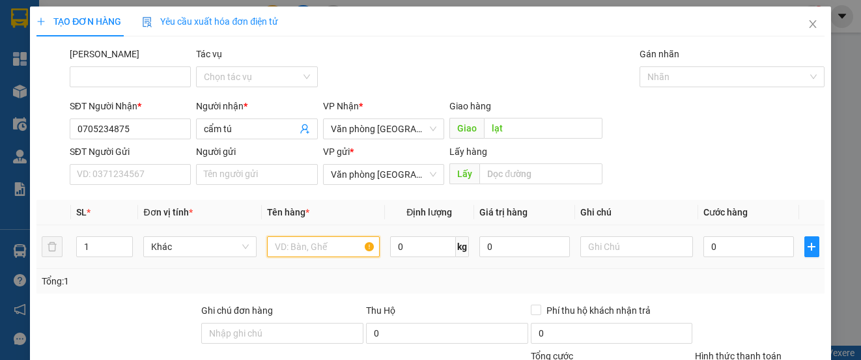
drag, startPoint x: 306, startPoint y: 250, endPoint x: 310, endPoint y: 238, distance: 12.4
click at [309, 240] on input "text" at bounding box center [323, 246] width 113 height 21
type input "1"
click at [95, 238] on input "1" at bounding box center [104, 247] width 55 height 20
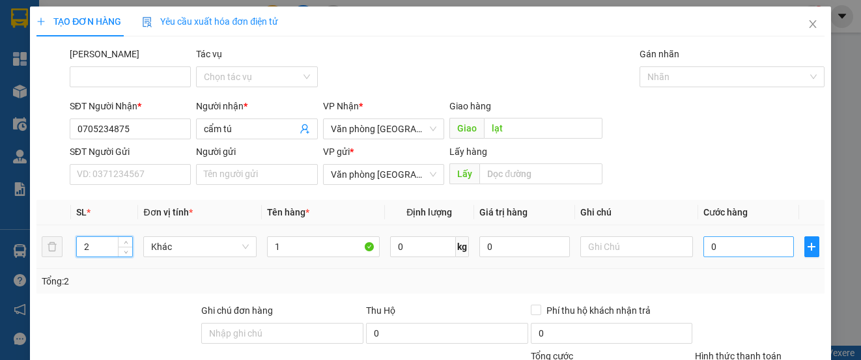
type input "2"
click at [750, 253] on input "0" at bounding box center [748, 246] width 91 height 21
type input "1"
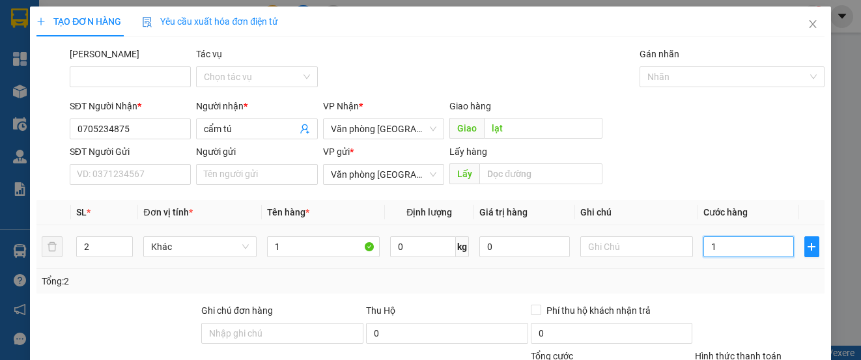
type input "10"
type input "100"
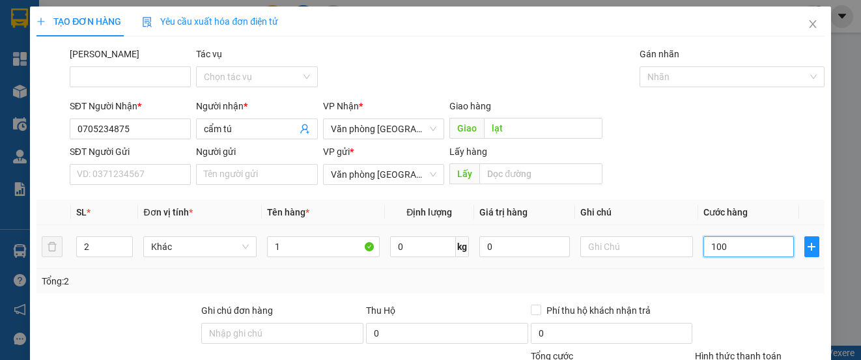
type input "100"
type input "1.000"
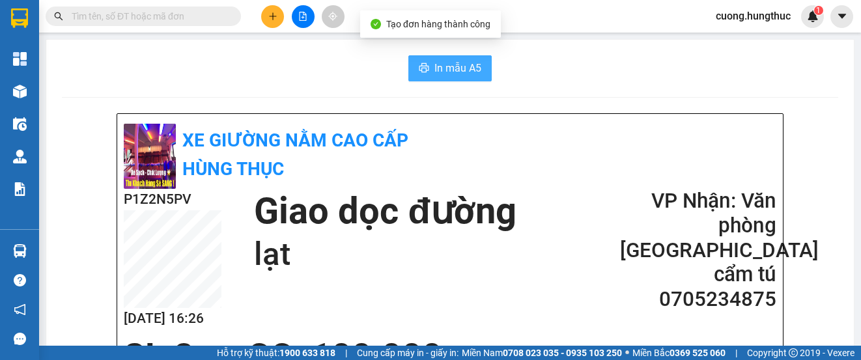
click at [442, 64] on span "In mẫu A5" at bounding box center [457, 68] width 47 height 16
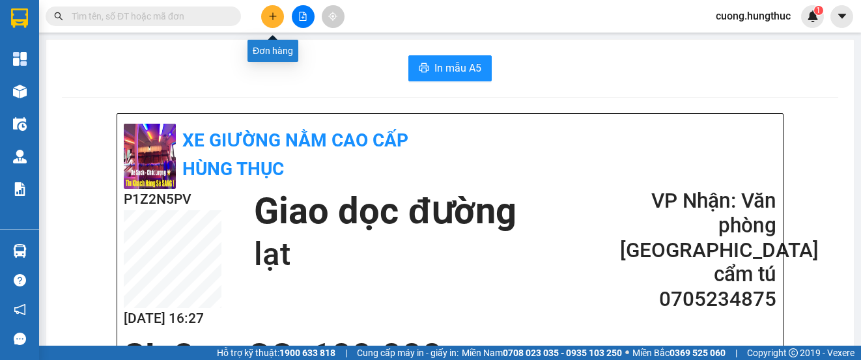
click at [266, 14] on button at bounding box center [272, 16] width 23 height 23
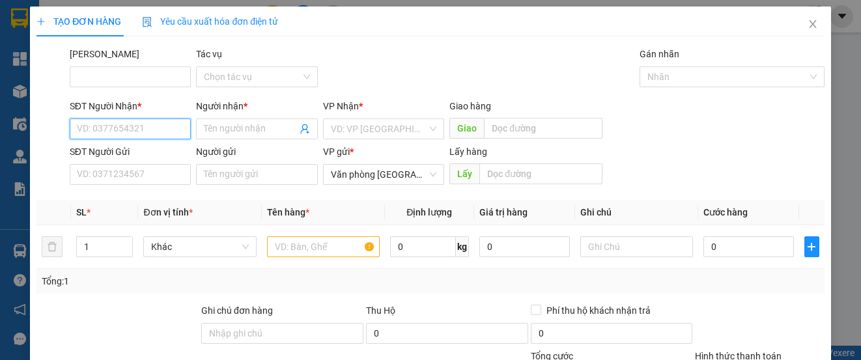
click at [115, 134] on input "SĐT Người Nhận *" at bounding box center [130, 129] width 121 height 21
click at [152, 154] on div "0988851118 - [PERSON_NAME]" at bounding box center [141, 155] width 128 height 14
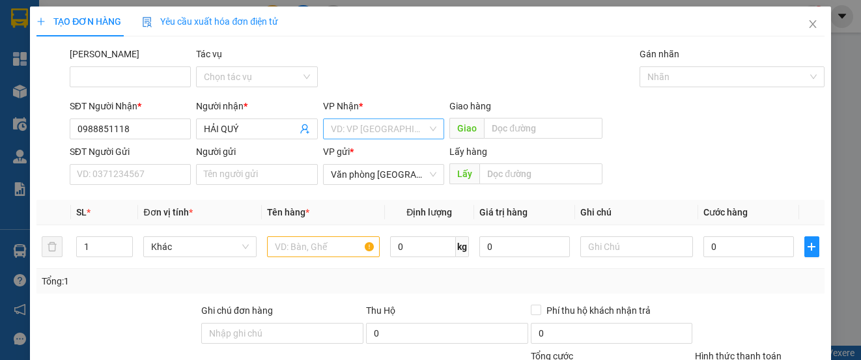
click at [367, 135] on input "search" at bounding box center [379, 129] width 96 height 20
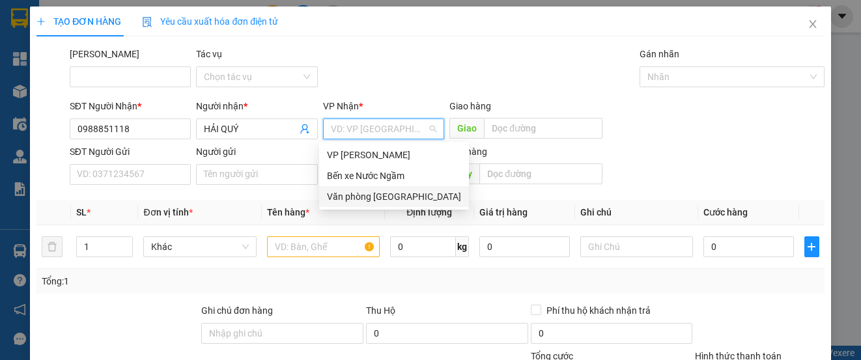
click at [369, 195] on div "Văn phòng [GEOGRAPHIC_DATA]" at bounding box center [394, 197] width 134 height 14
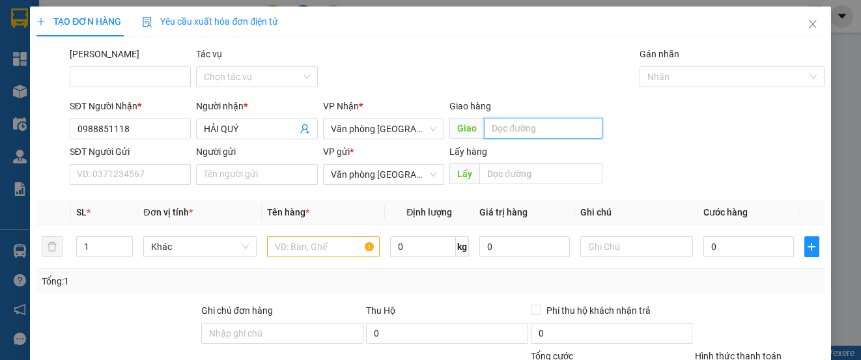
click at [522, 128] on input "text" at bounding box center [543, 128] width 119 height 21
click at [94, 251] on input "1" at bounding box center [104, 247] width 55 height 20
click at [286, 251] on input "text" at bounding box center [323, 246] width 113 height 21
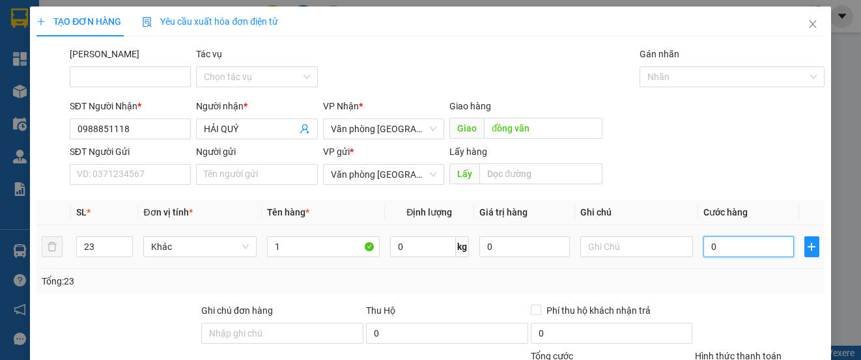
click at [730, 244] on input "0" at bounding box center [748, 246] width 91 height 21
click at [746, 310] on div "Transit Pickup Surcharge Ids Transit Deliver Surcharge Ids Transit Deliver Surc…" at bounding box center [429, 249] width 787 height 404
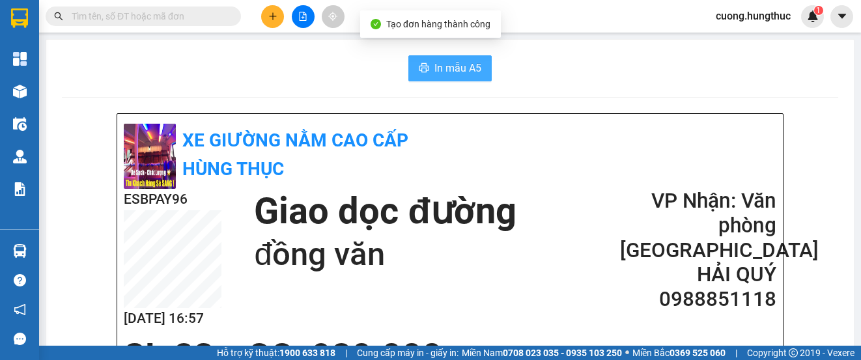
click at [429, 64] on button "In mẫu A5" at bounding box center [449, 68] width 83 height 26
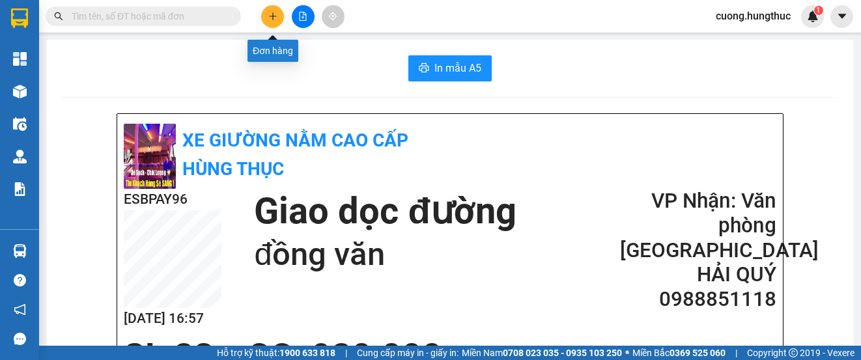
click at [277, 21] on button at bounding box center [272, 16] width 23 height 23
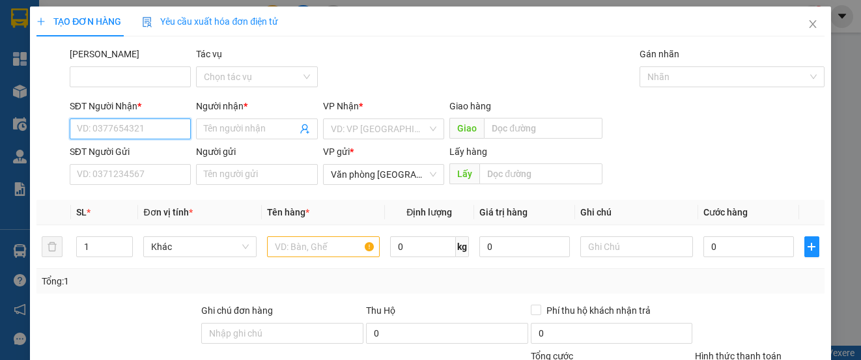
click at [102, 132] on input "SĐT Người Nhận *" at bounding box center [130, 129] width 121 height 21
click at [185, 154] on div "0834666566 - nhung dương" at bounding box center [134, 155] width 114 height 14
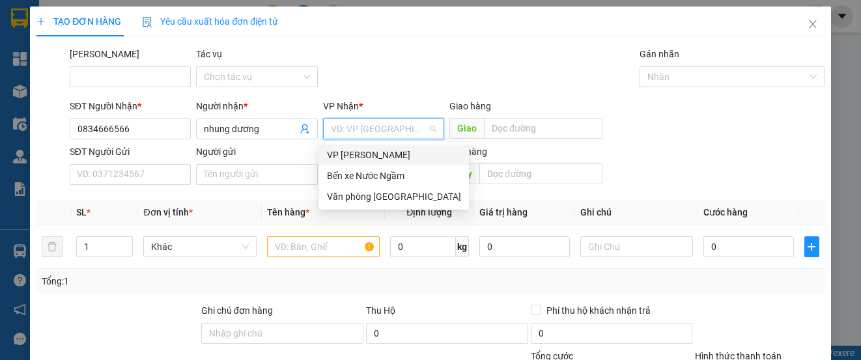
click at [340, 134] on input "search" at bounding box center [379, 129] width 96 height 20
click at [335, 192] on div "Văn phòng [GEOGRAPHIC_DATA]" at bounding box center [394, 197] width 134 height 14
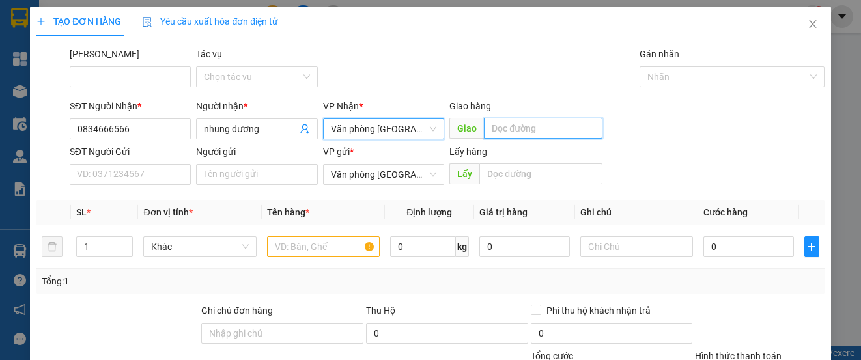
click at [550, 132] on input "text" at bounding box center [543, 128] width 119 height 21
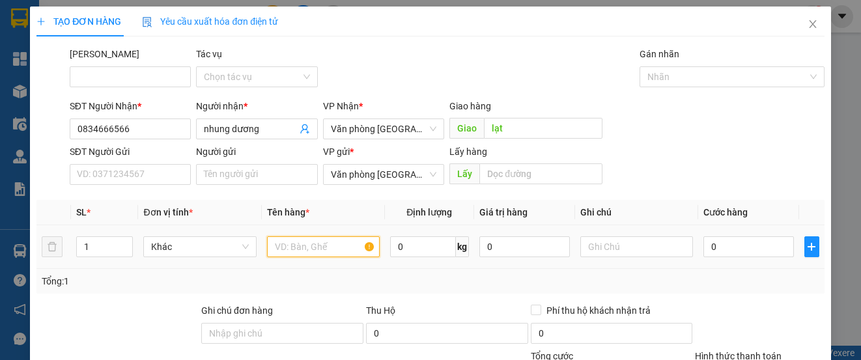
click at [306, 244] on input "text" at bounding box center [323, 246] width 113 height 21
click at [87, 251] on input "1" at bounding box center [104, 247] width 55 height 20
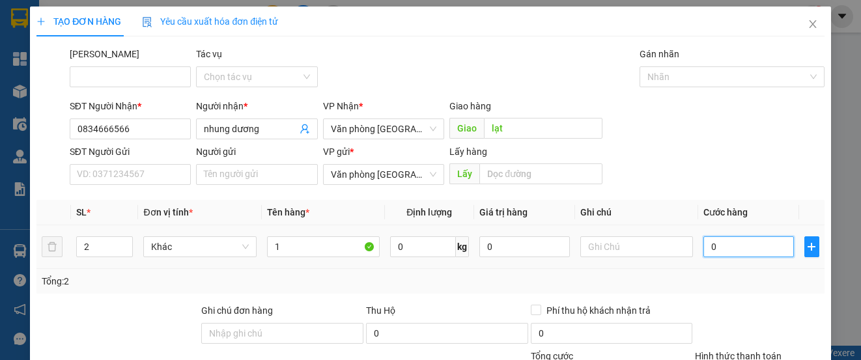
click at [751, 247] on input "0" at bounding box center [748, 246] width 91 height 21
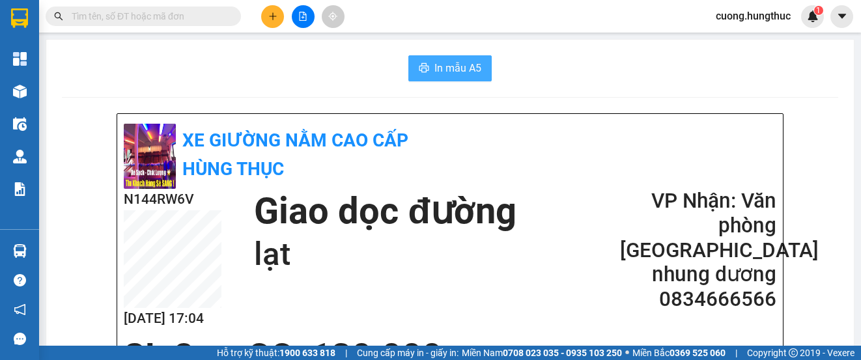
click at [438, 73] on span "In mẫu A5" at bounding box center [457, 68] width 47 height 16
